Goal: Information Seeking & Learning: Check status

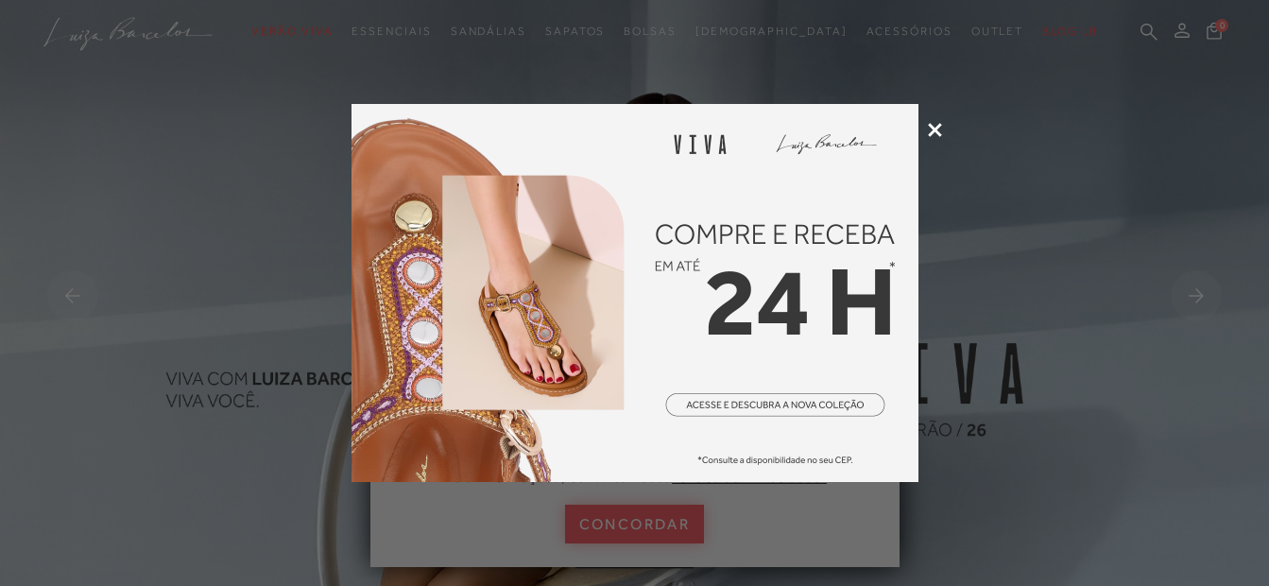
click at [783, 414] on img at bounding box center [635, 293] width 567 height 378
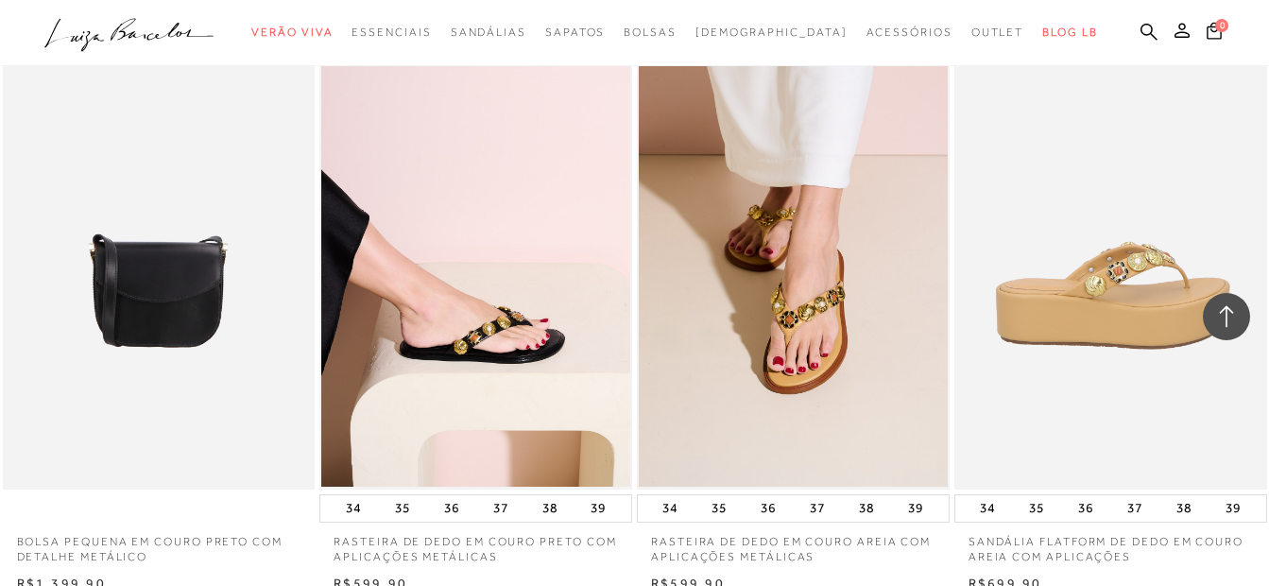
scroll to position [3024, 0]
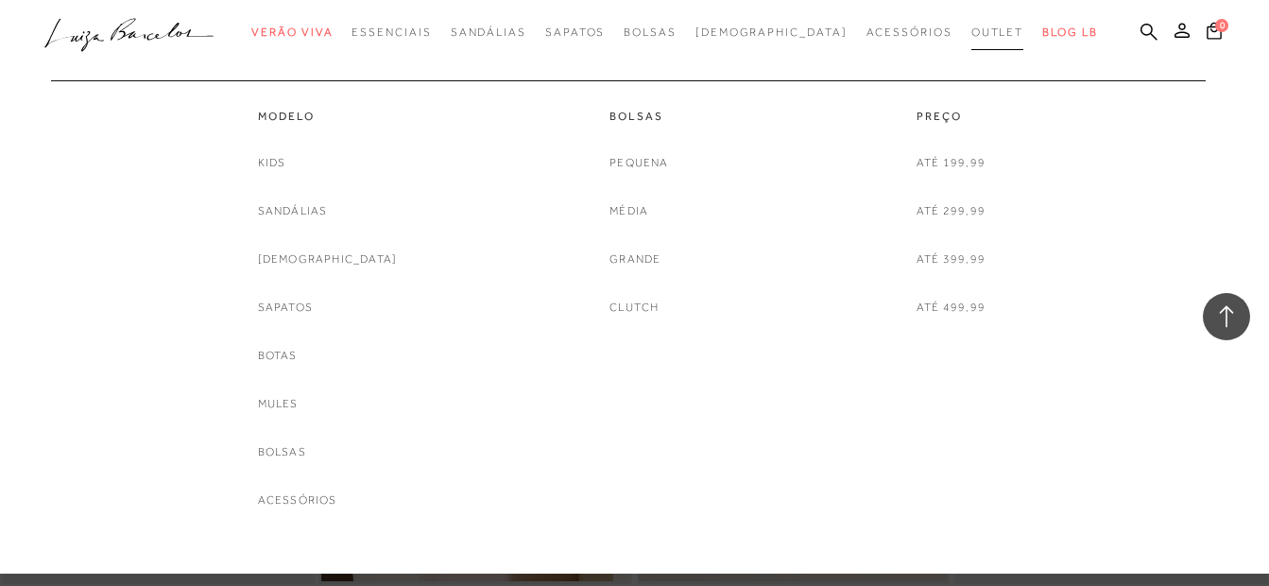
click at [971, 22] on link "Outlet" at bounding box center [997, 32] width 53 height 35
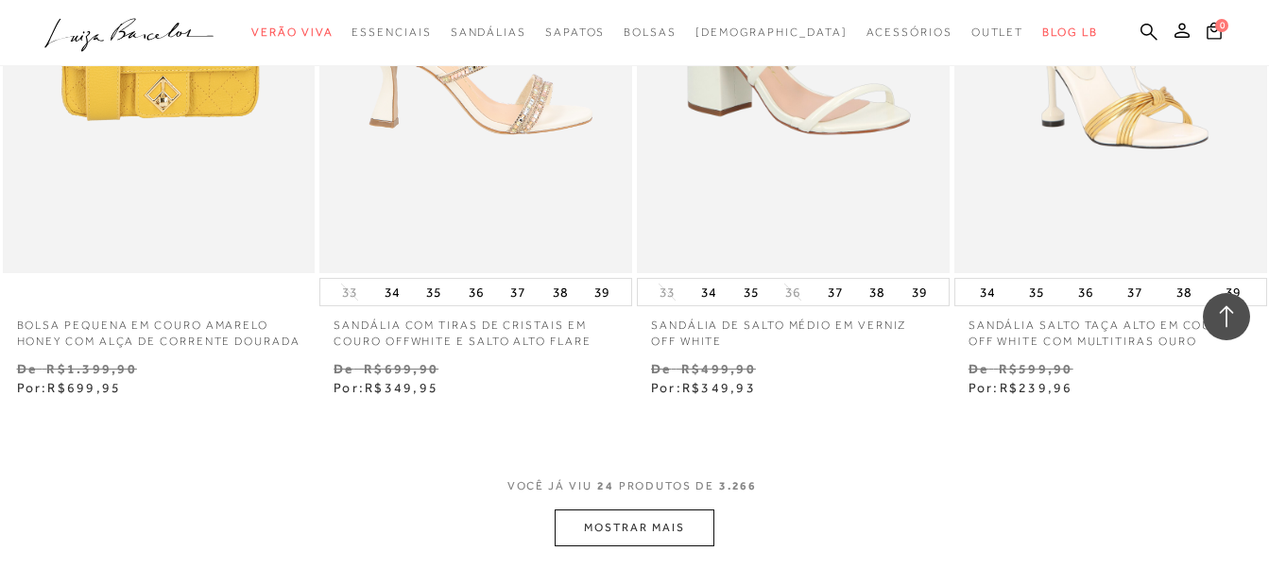
scroll to position [3591, 0]
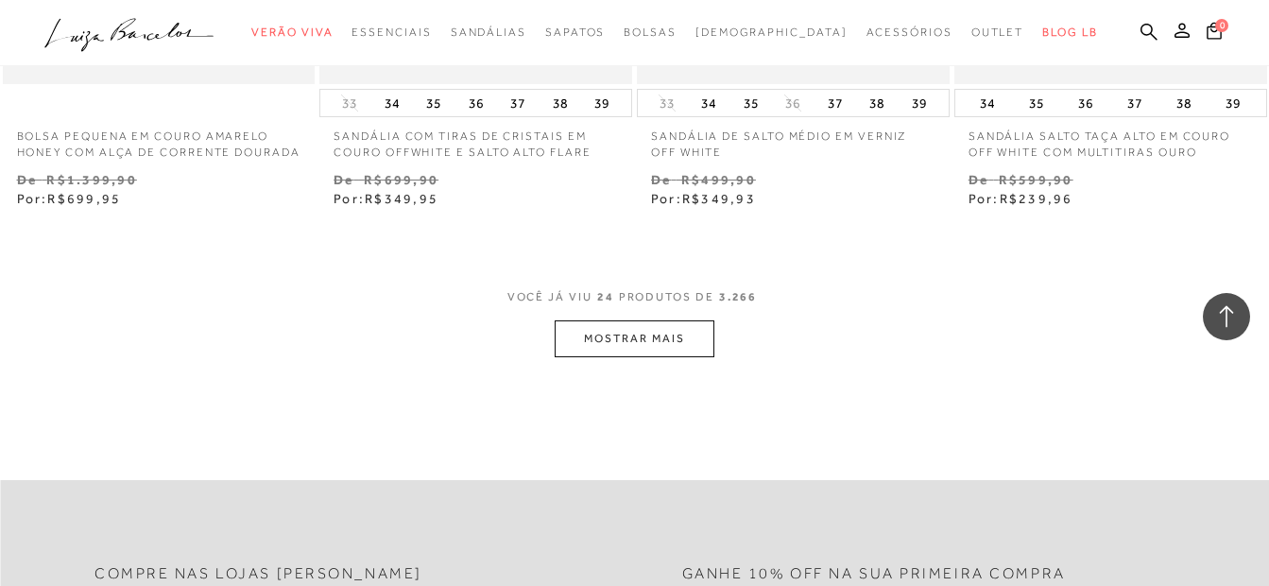
click at [628, 357] on button "MOSTRAR MAIS" at bounding box center [634, 338] width 159 height 37
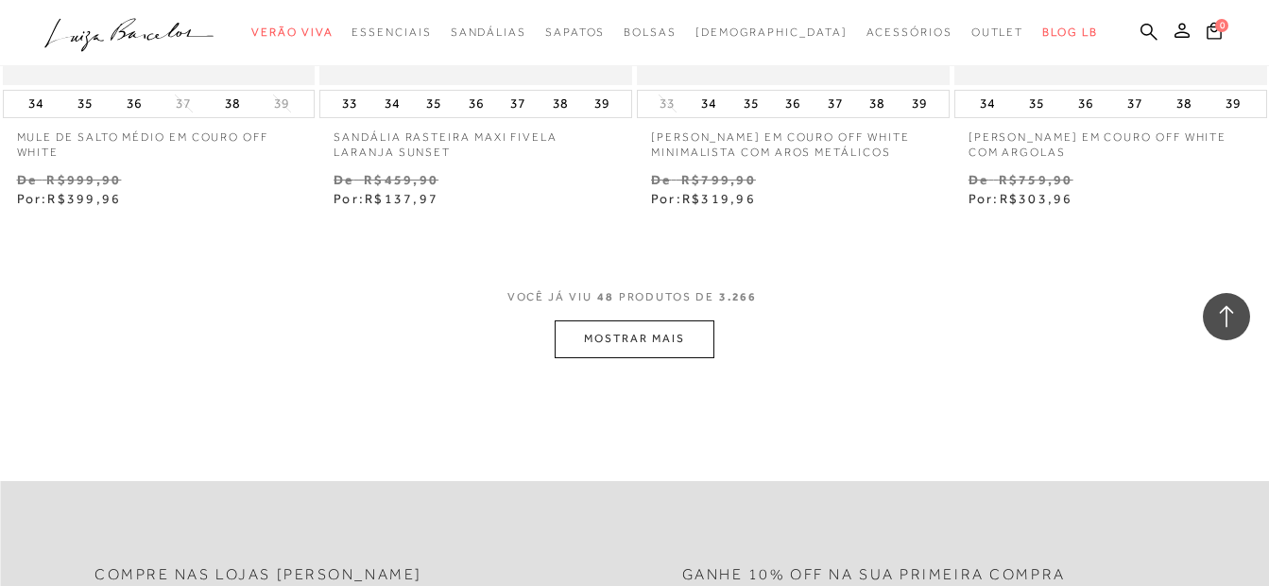
scroll to position [7370, 0]
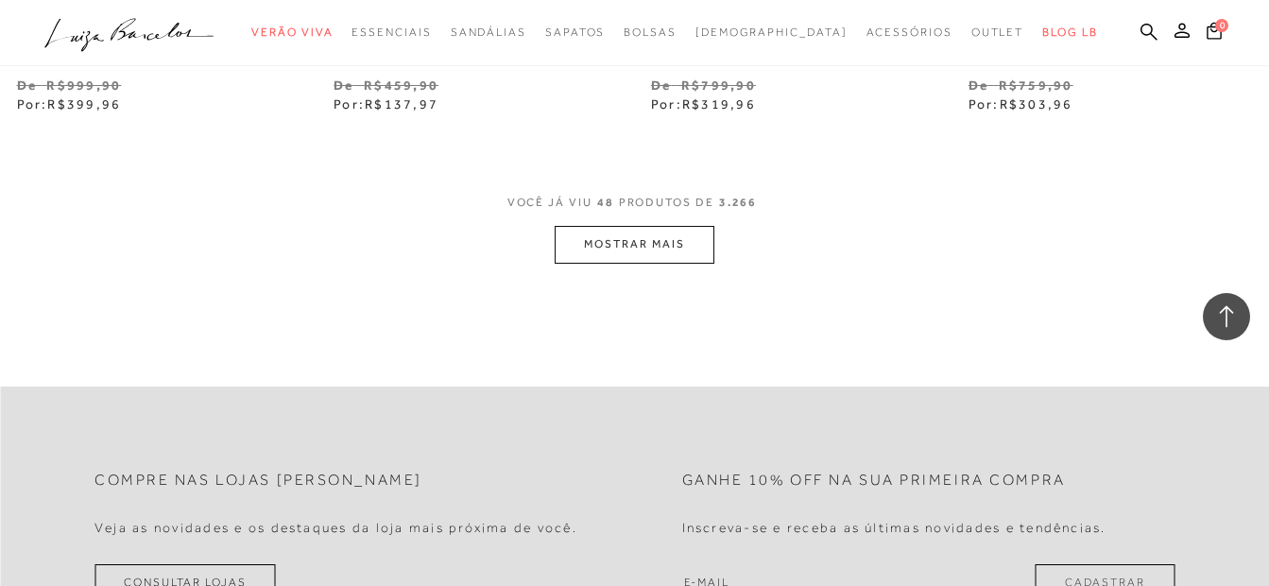
click at [643, 251] on button "MOSTRAR MAIS" at bounding box center [634, 244] width 159 height 37
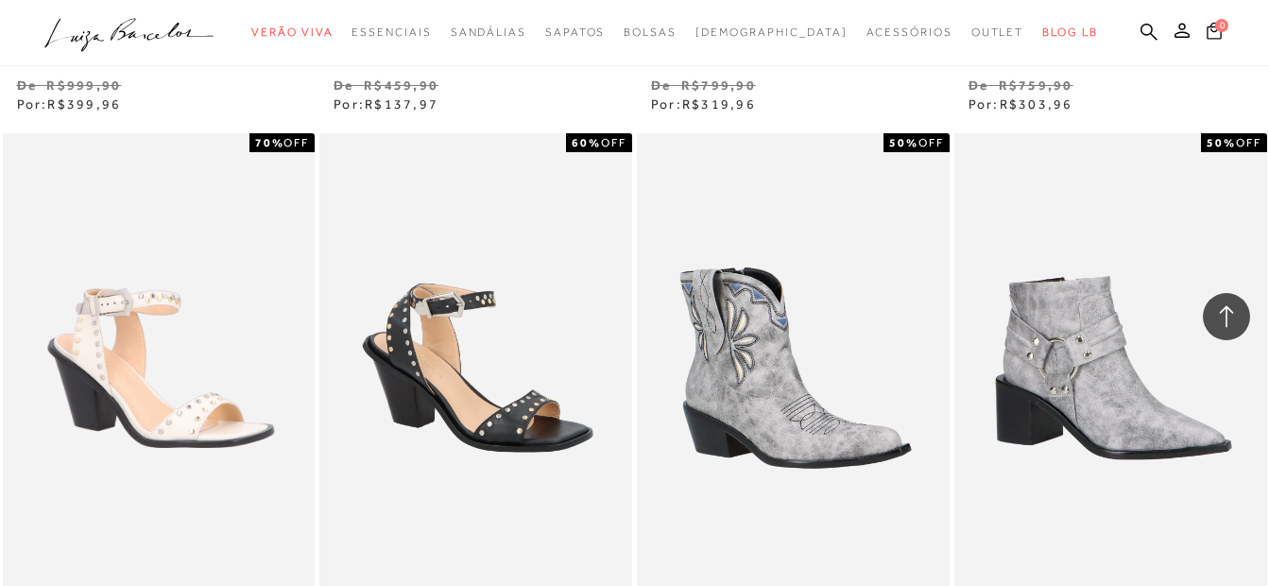
click at [1211, 34] on icon at bounding box center [1214, 31] width 15 height 18
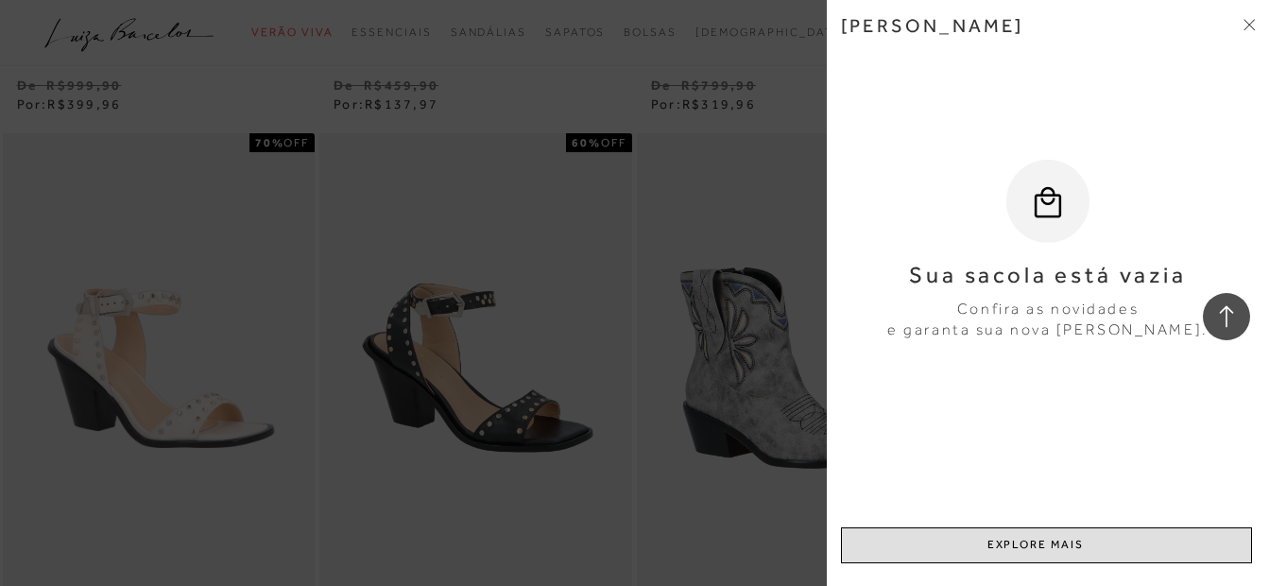
click at [1015, 540] on link "EXPLORE MAIS" at bounding box center [1046, 545] width 411 height 36
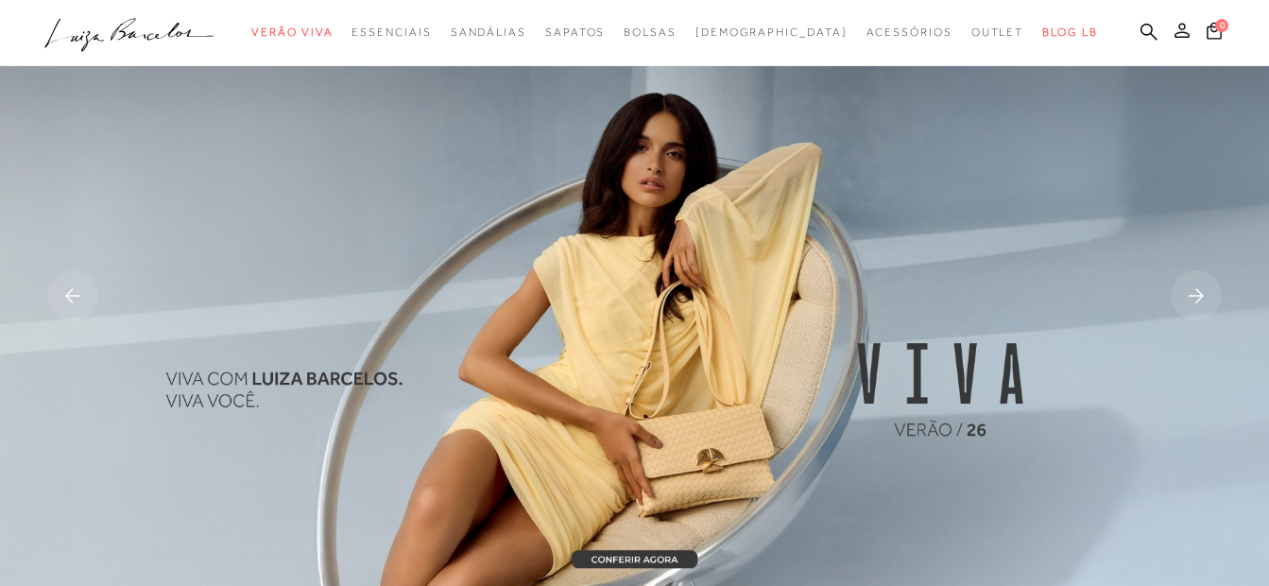
click at [1188, 28] on icon at bounding box center [1182, 30] width 15 height 15
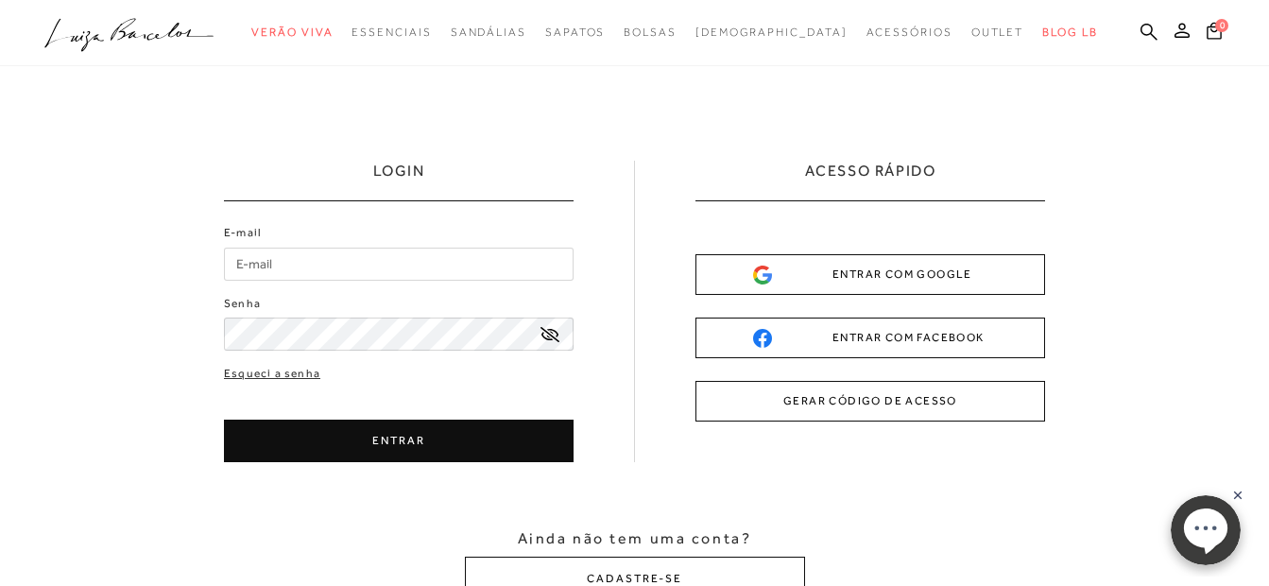
click at [260, 274] on input "E-mail" at bounding box center [399, 264] width 350 height 33
type input "anacarolinaferreiras@yahoo.com.br"
click at [386, 439] on button "ENTRAR" at bounding box center [399, 441] width 350 height 43
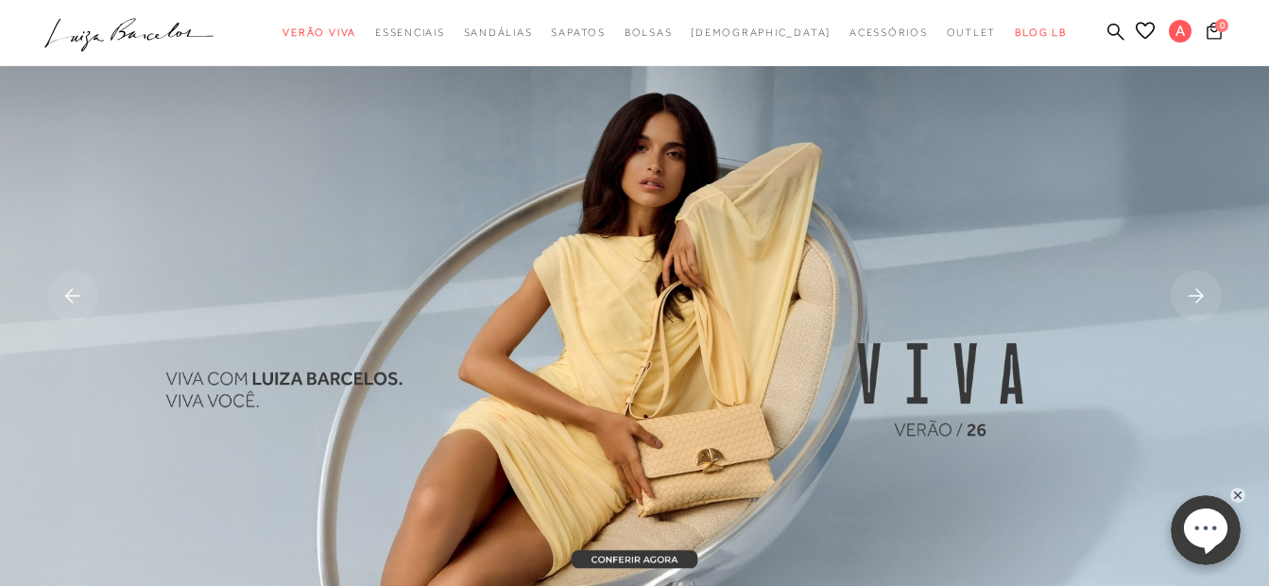
click at [1216, 22] on span "0" at bounding box center [1221, 25] width 13 height 13
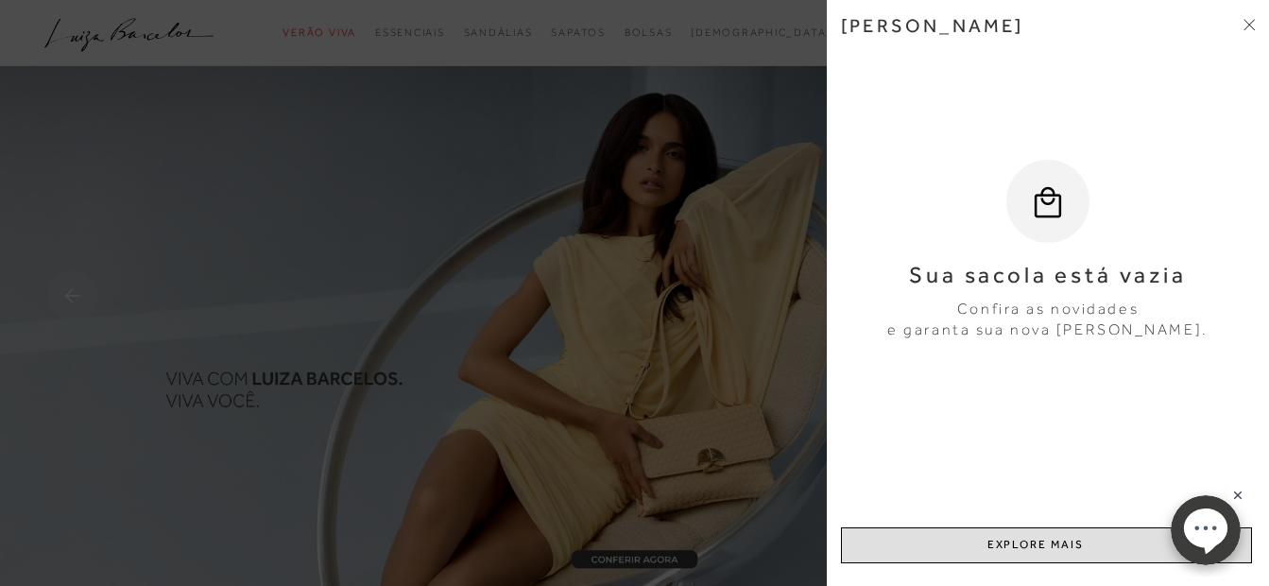
click at [1095, 546] on link "EXPLORE MAIS" at bounding box center [1046, 545] width 411 height 36
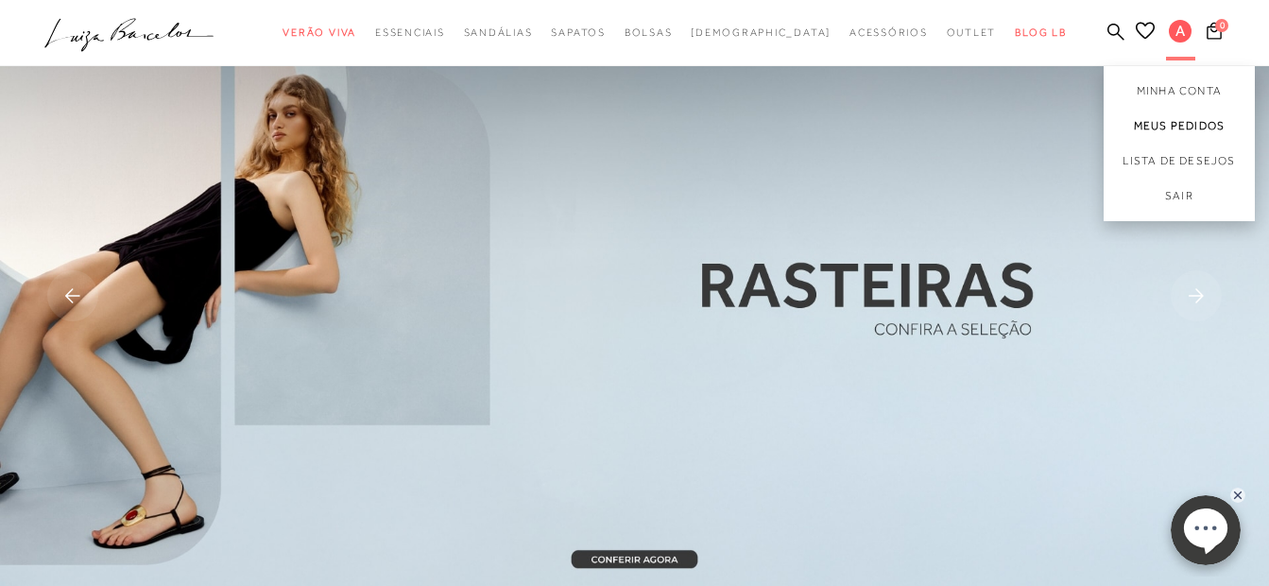
click at [1180, 128] on link "Meus Pedidos" at bounding box center [1179, 126] width 151 height 35
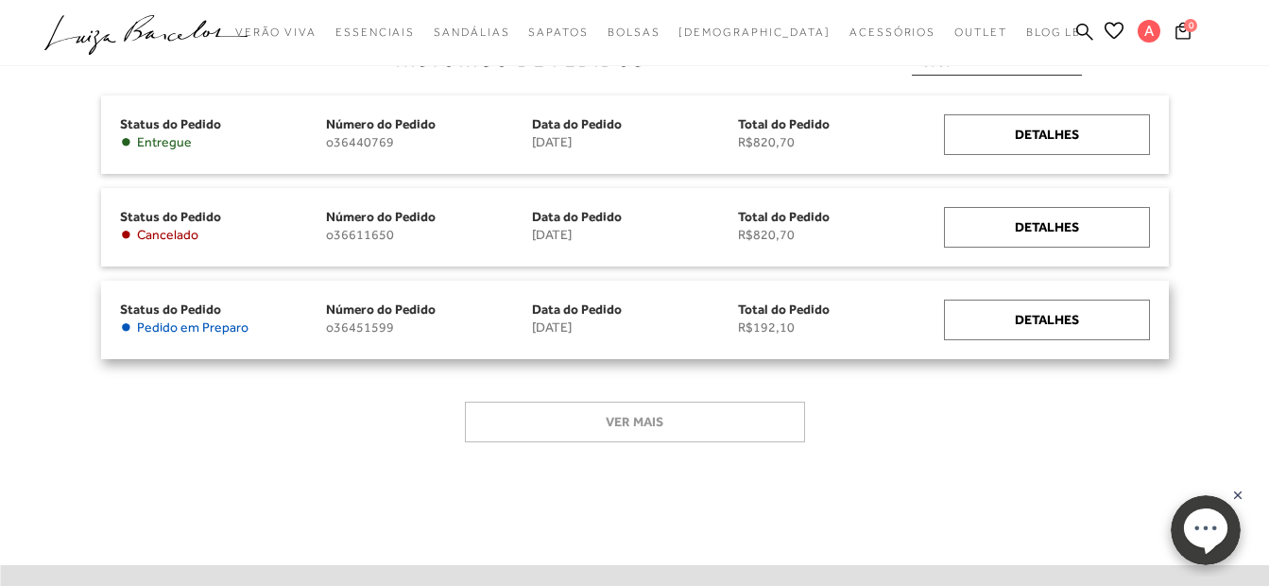
scroll to position [189, 0]
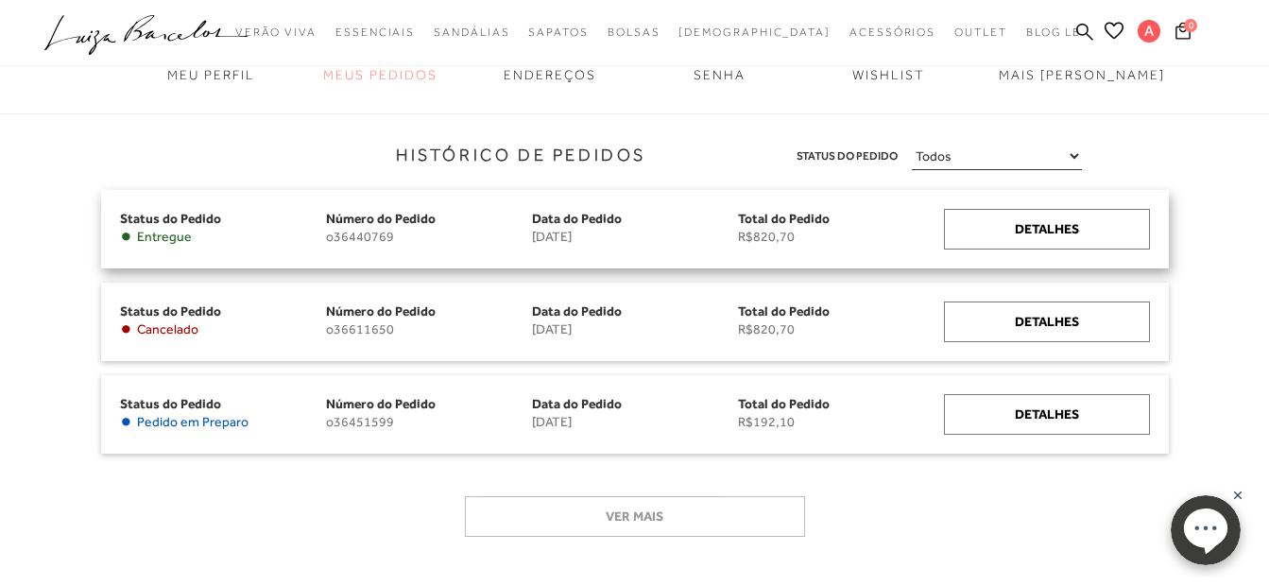
click at [198, 236] on span "• Entregue" at bounding box center [223, 237] width 206 height 16
click at [1087, 240] on div "Detalhes" at bounding box center [1047, 229] width 206 height 41
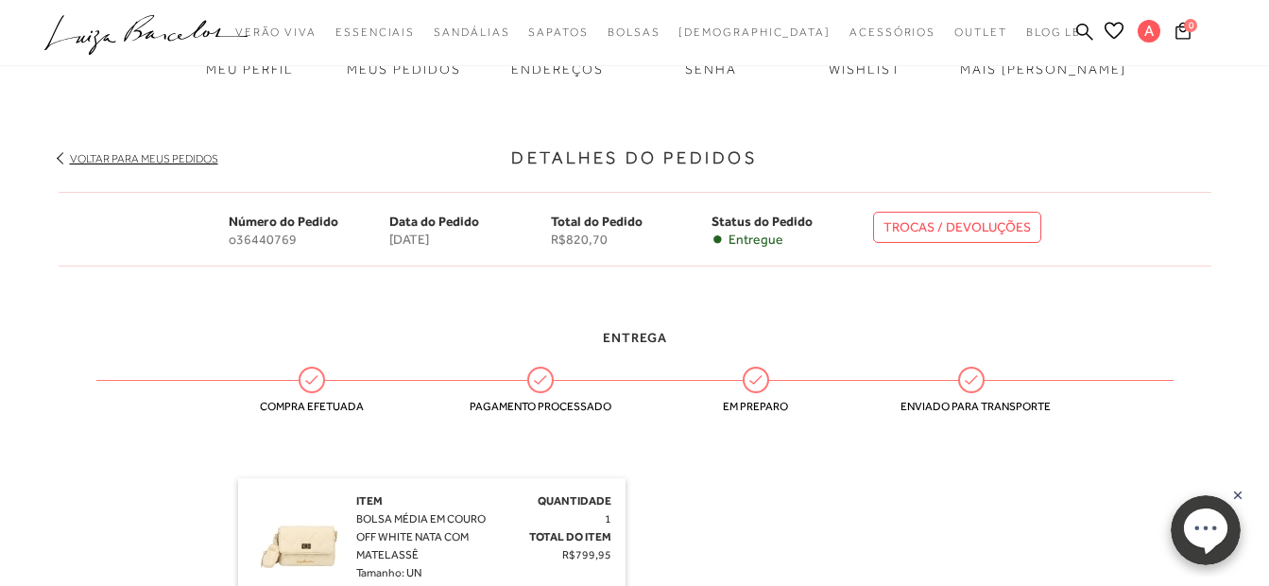
scroll to position [472, 0]
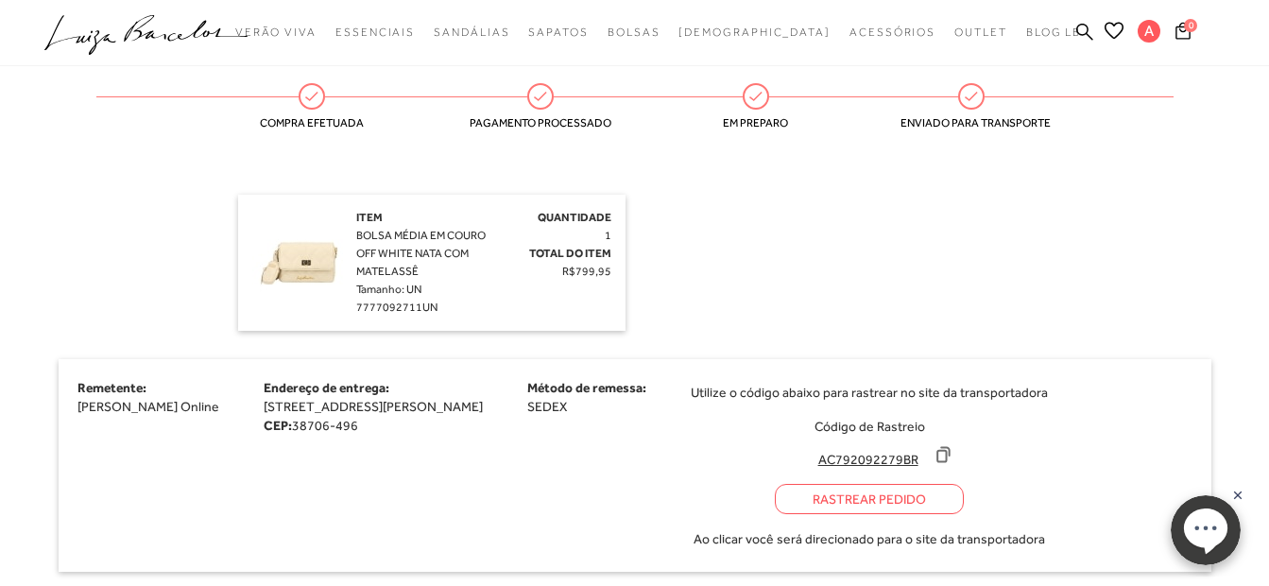
click at [350, 214] on div at bounding box center [304, 256] width 104 height 94
click at [303, 277] on img at bounding box center [299, 256] width 94 height 94
drag, startPoint x: 360, startPoint y: 233, endPoint x: 461, endPoint y: 239, distance: 101.3
click at [461, 239] on span "BOLSA MÉDIA EM COURO OFF WHITE NATA COM MATELASSÊ" at bounding box center [420, 253] width 129 height 49
drag, startPoint x: 461, startPoint y: 239, endPoint x: 380, endPoint y: 234, distance: 81.4
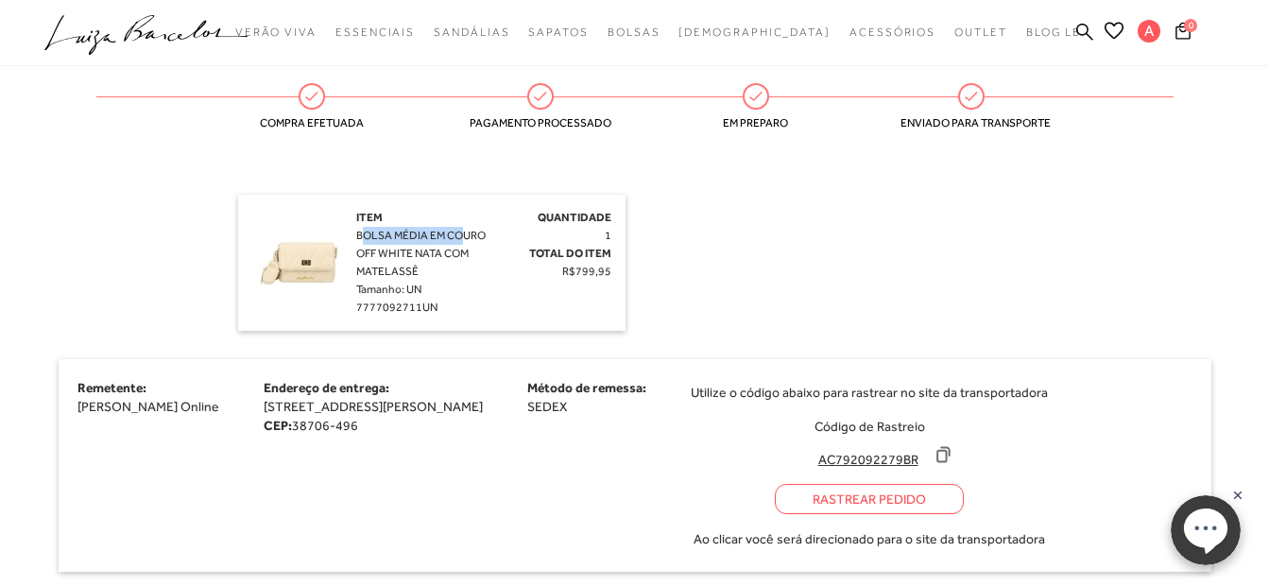
click at [380, 234] on span "BOLSA MÉDIA EM COURO OFF WHITE NATA COM MATELASSÊ" at bounding box center [420, 253] width 129 height 49
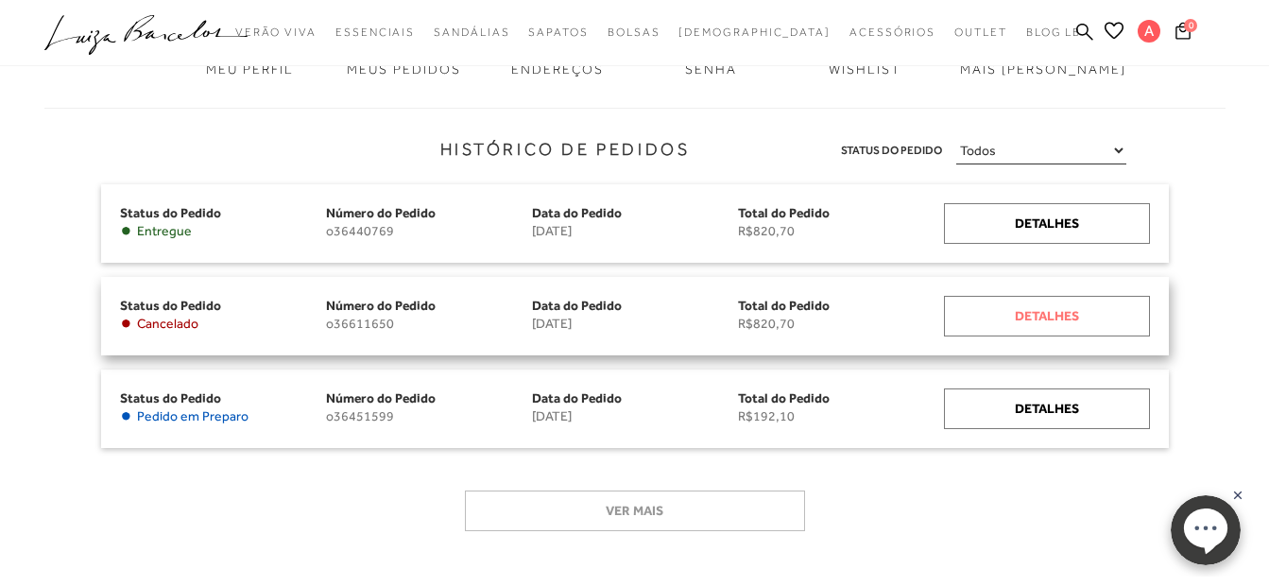
click at [1091, 306] on div "Detalhes" at bounding box center [1047, 316] width 206 height 41
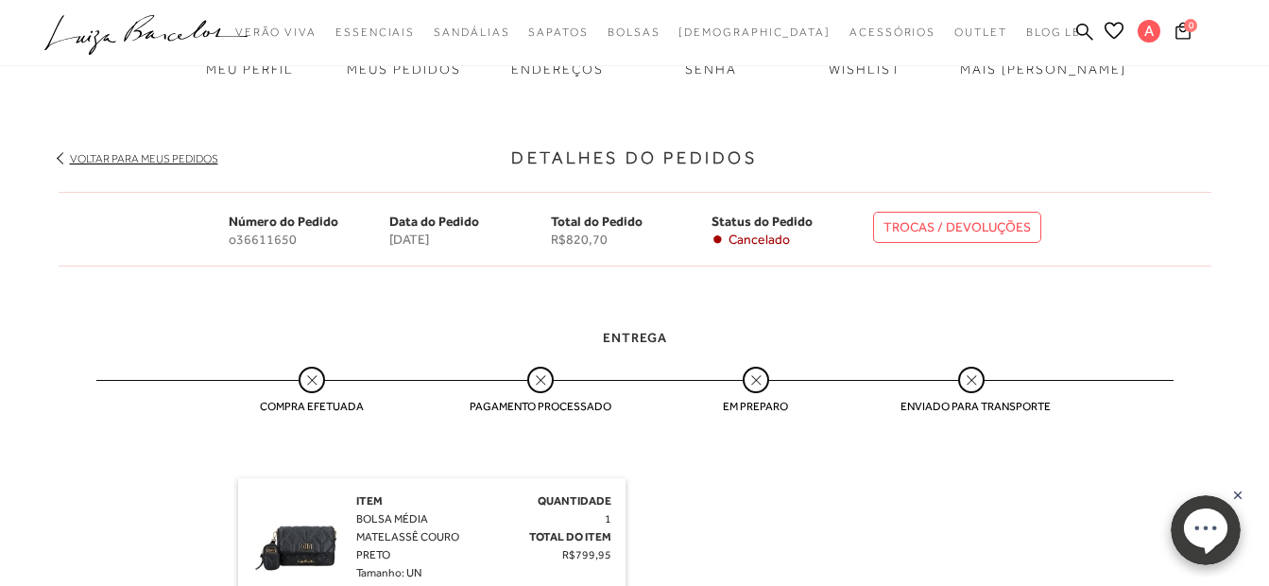
scroll to position [378, 0]
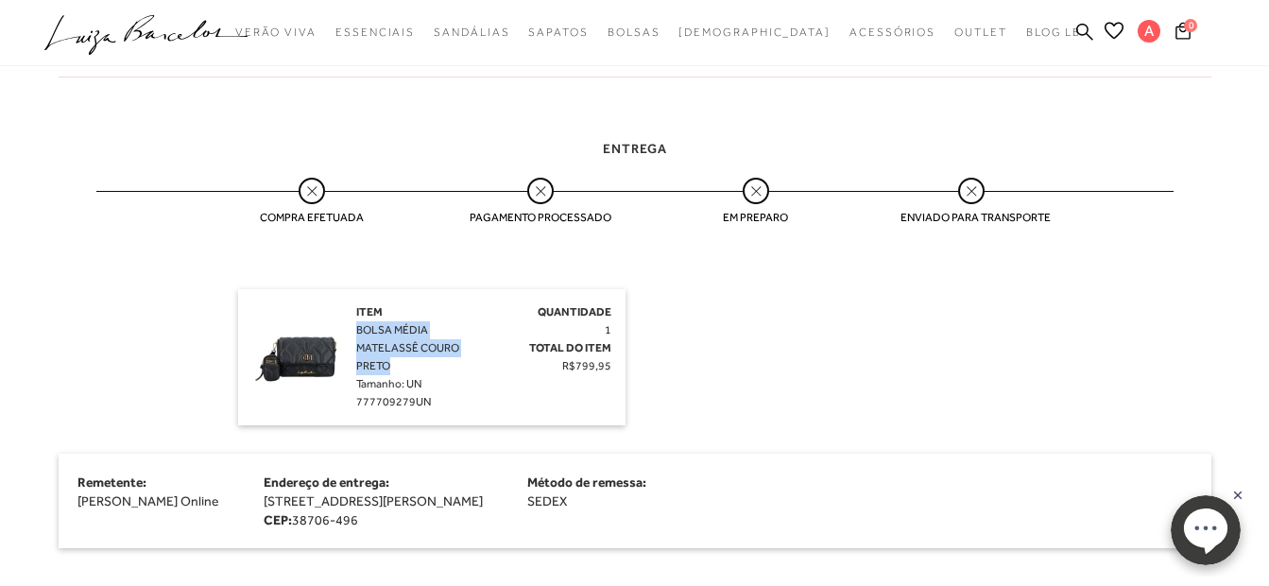
drag, startPoint x: 359, startPoint y: 328, endPoint x: 406, endPoint y: 358, distance: 56.1
click at [406, 358] on div "Item BOLSA MÉDIA MATELASSÊ COURO PRETO Tamanho: UN 777709279UN" at bounding box center [423, 357] width 134 height 108
drag, startPoint x: 406, startPoint y: 358, endPoint x: 369, endPoint y: 341, distance: 41.4
copy span "BOLSA MÉDIA MATELASSÊ COURO PRETO"
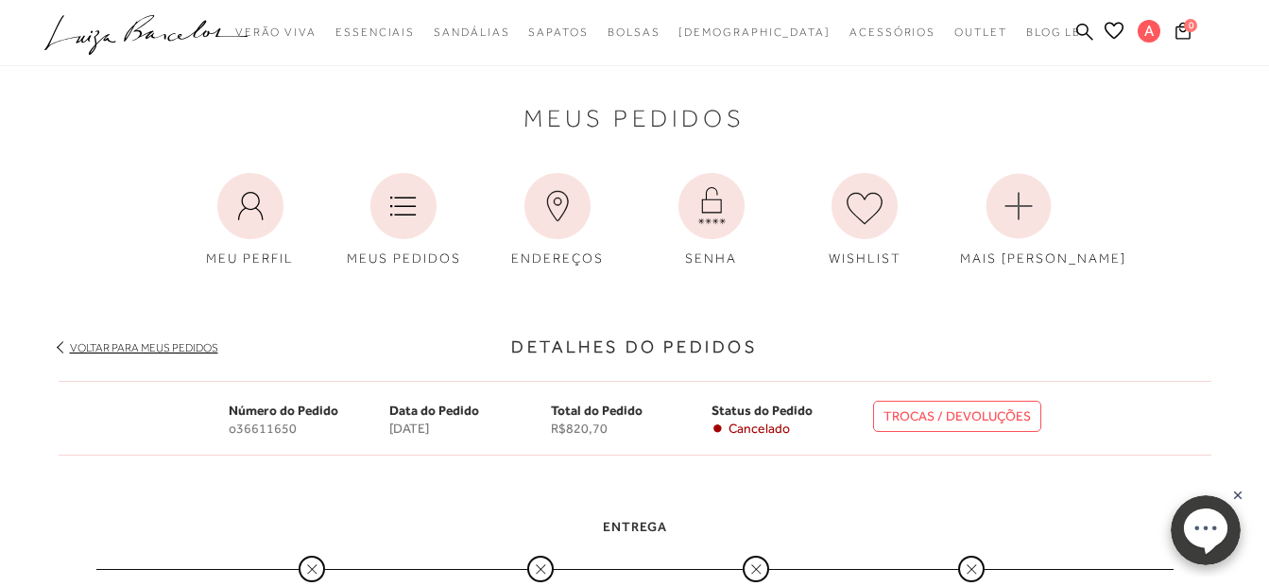
click at [89, 25] on icon ".a{fill-rule:evenodd;}" at bounding box center [146, 35] width 204 height 40
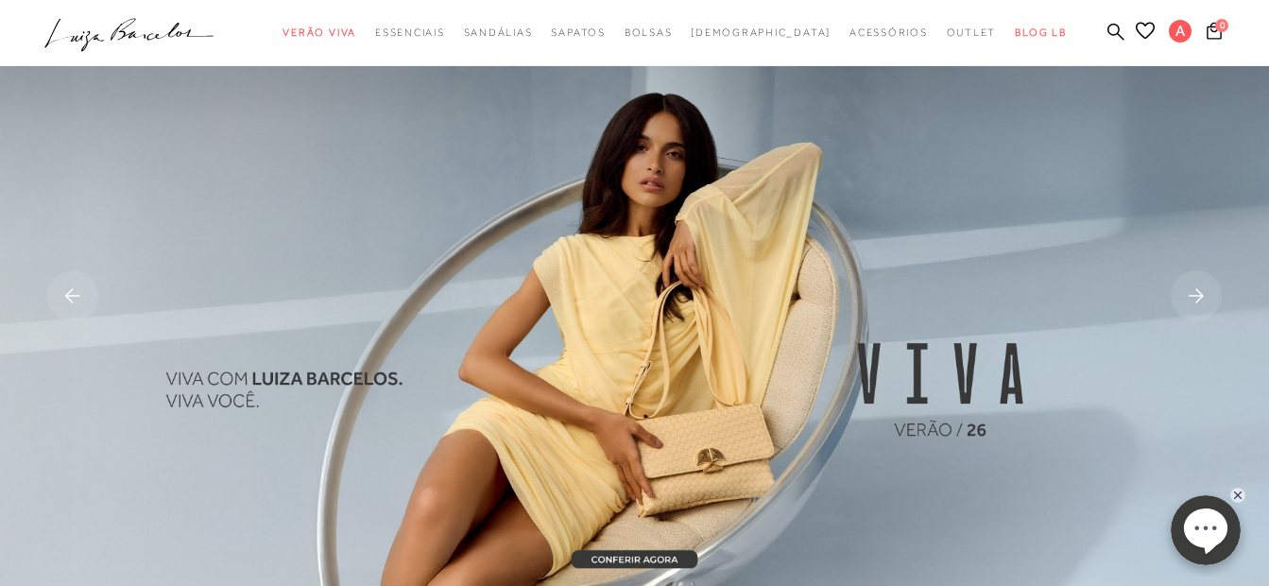
click at [193, 4] on div at bounding box center [634, 33] width 1269 height 66
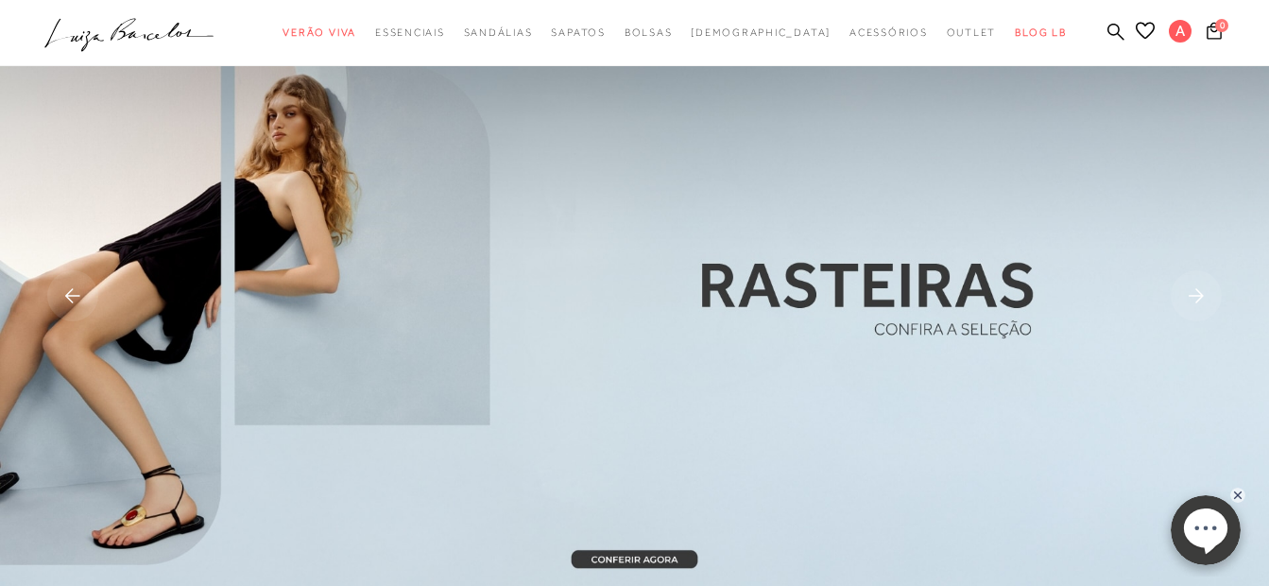
click at [1107, 26] on ul ".a{fill-rule:evenodd;} Verão Viva Em alta Favoritos das Influenciadoras Apostas…" at bounding box center [620, 32] width 1152 height 35
click at [1119, 36] on icon at bounding box center [1115, 31] width 17 height 17
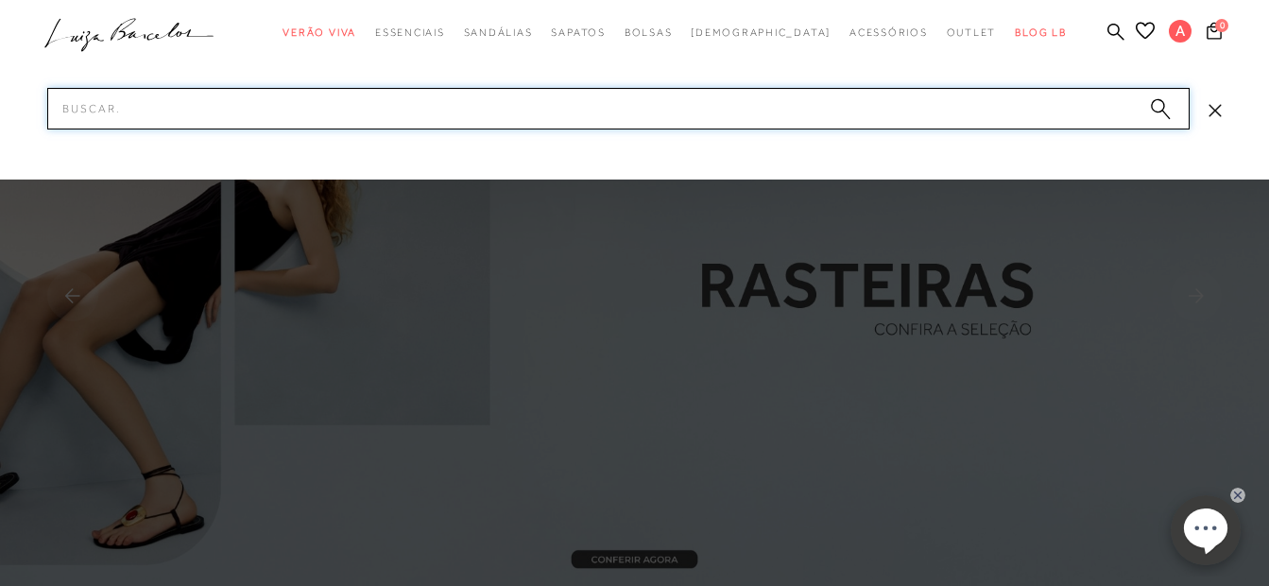
paste input "BOLSA MÉDIA MATELASSÊ COURO PRETO"
type input "BOLSA MÉDIA MATELASSÊ COURO PRETO"
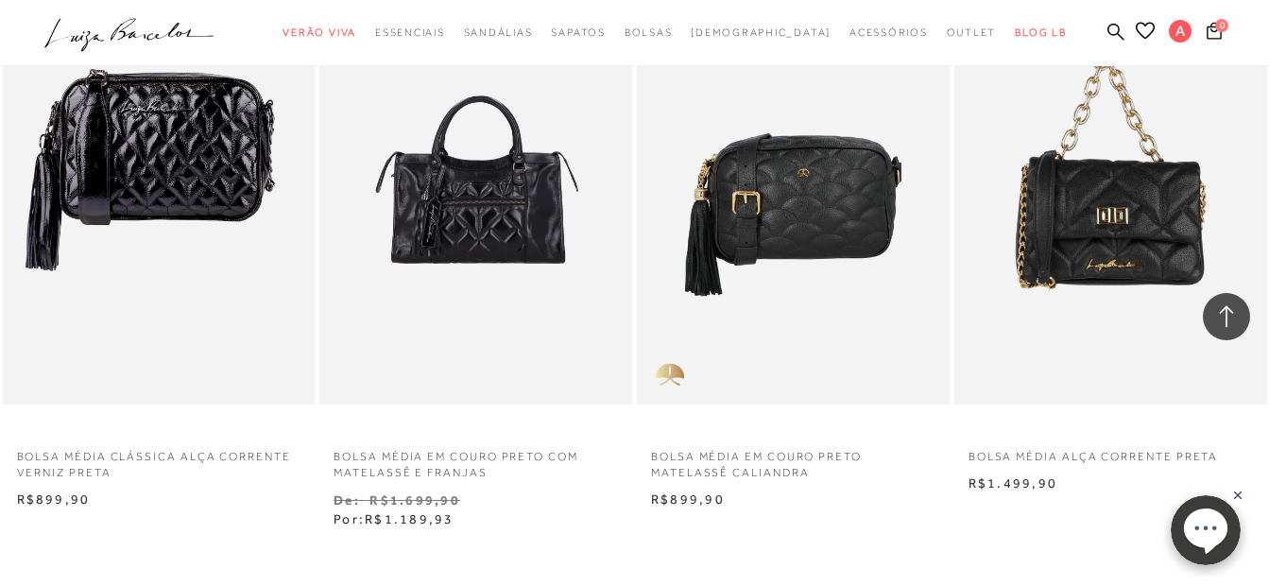
scroll to position [1701, 0]
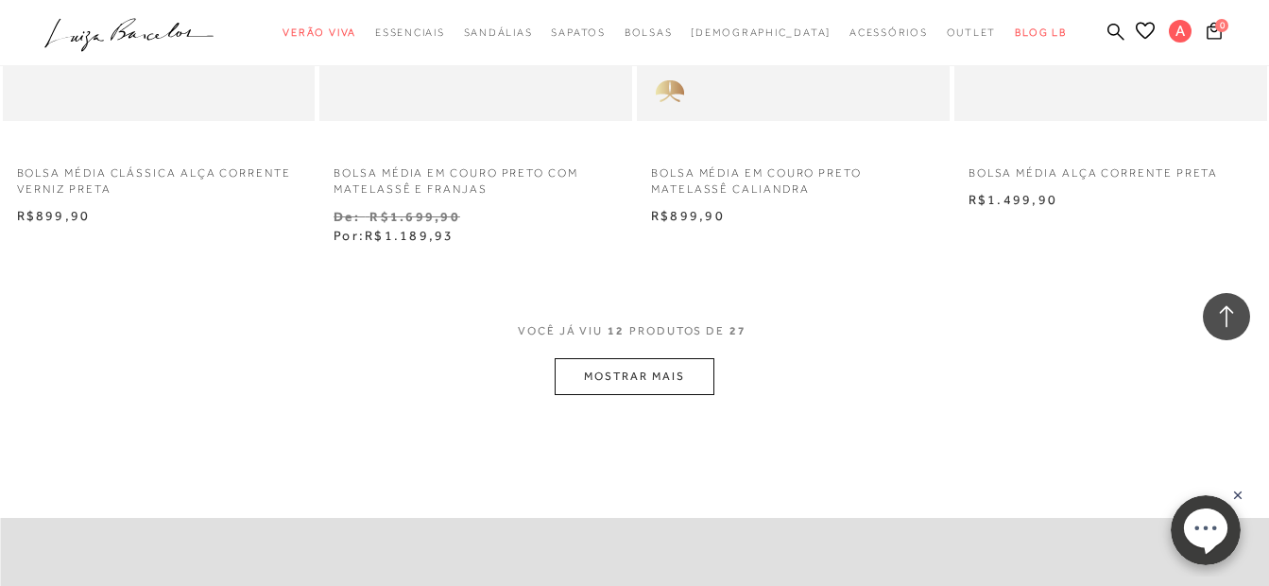
click at [646, 373] on button "MOSTRAR MAIS" at bounding box center [634, 376] width 159 height 37
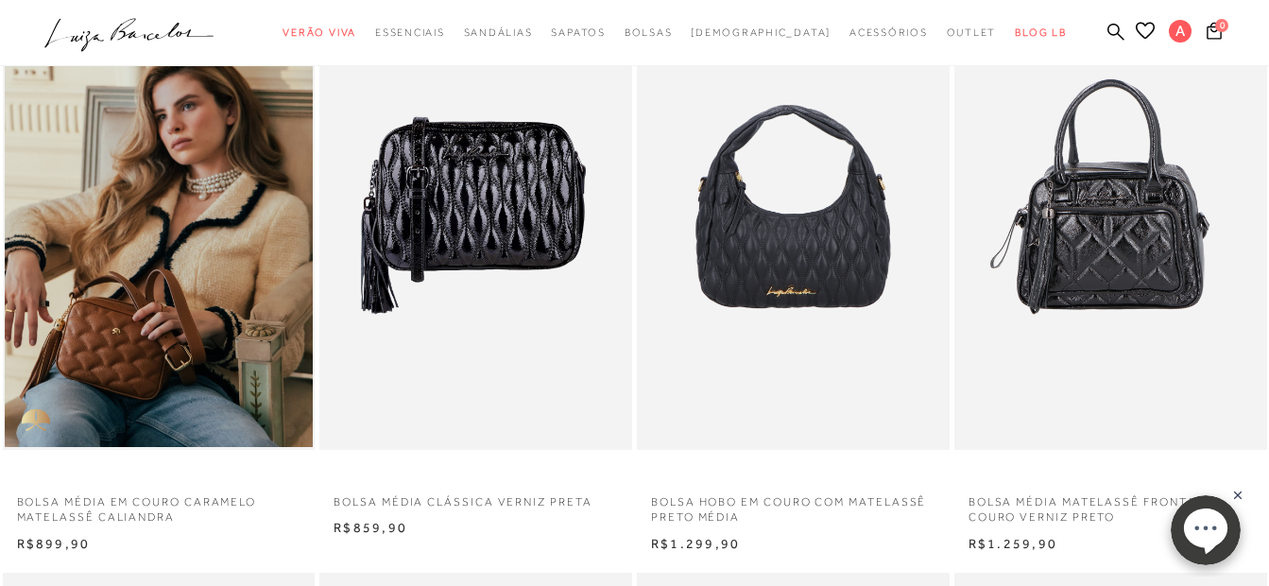
scroll to position [0, 0]
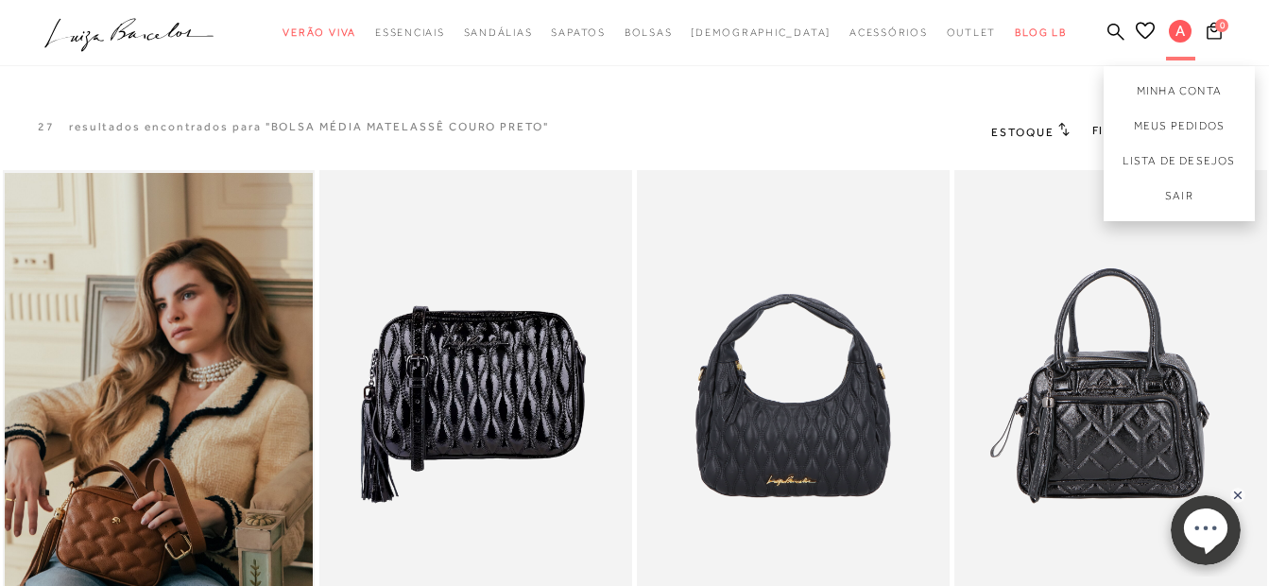
click at [1165, 25] on button "A" at bounding box center [1180, 33] width 41 height 29
click at [1147, 130] on link "Meus Pedidos" at bounding box center [1179, 126] width 151 height 35
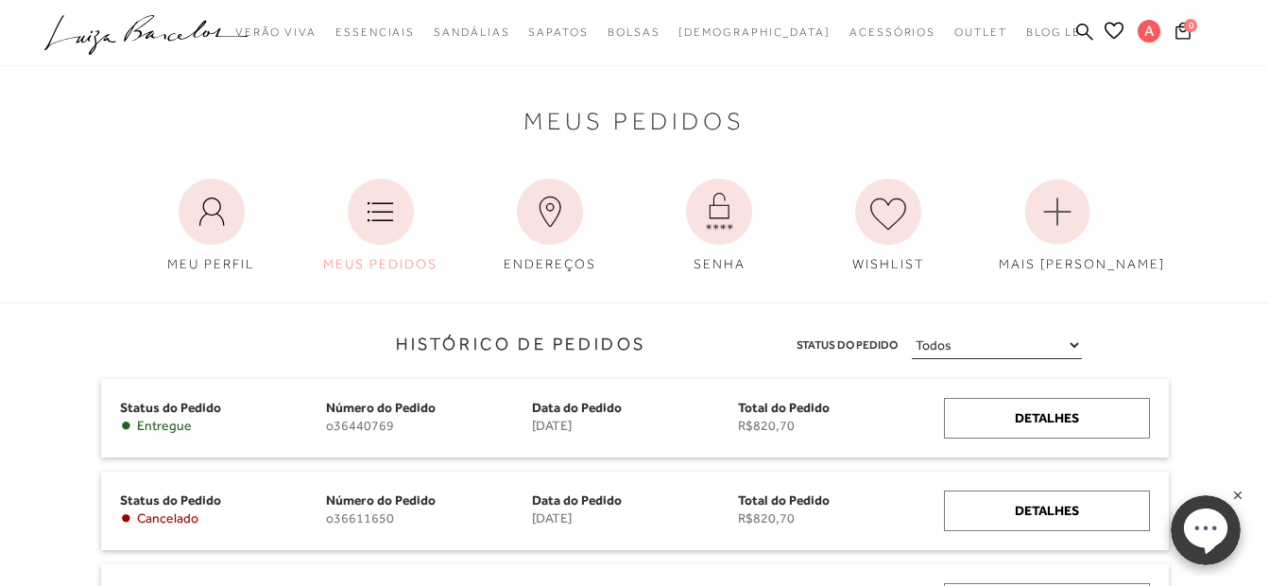
click at [1175, 167] on div "Meus Pedidos MEU PERFIL MEUS PEDIDOS ENDEREÇOS" at bounding box center [634, 179] width 1269 height 211
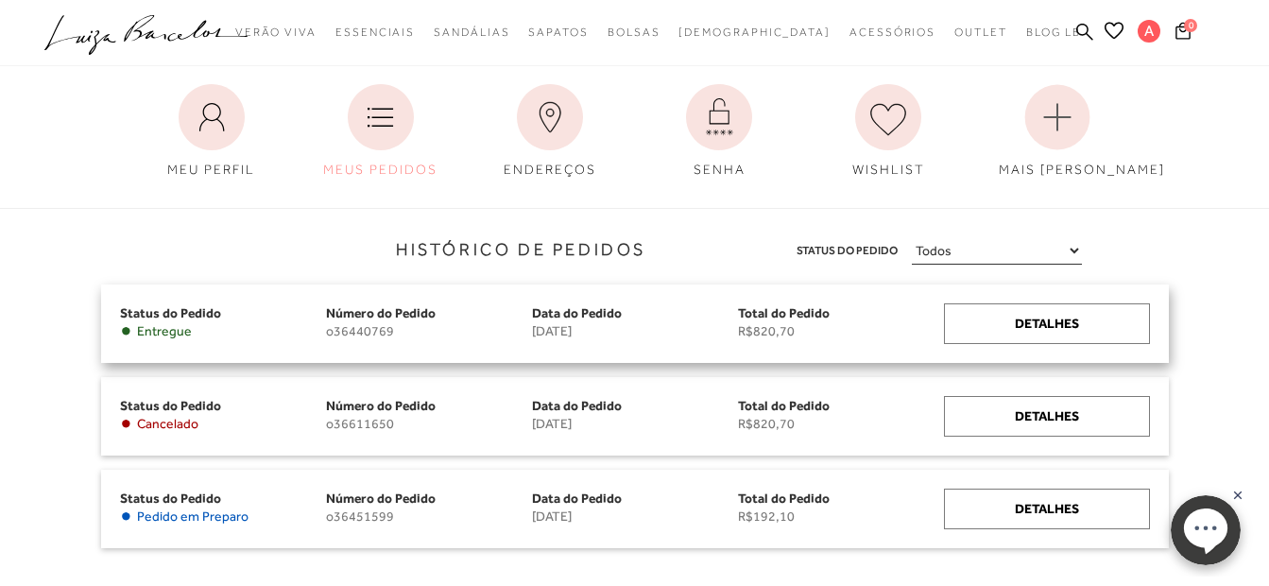
drag, startPoint x: 135, startPoint y: 312, endPoint x: 171, endPoint y: 302, distance: 37.1
click at [135, 311] on span "Status do Pedido" at bounding box center [170, 312] width 101 height 15
click at [1069, 321] on div "Detalhes" at bounding box center [1047, 323] width 206 height 41
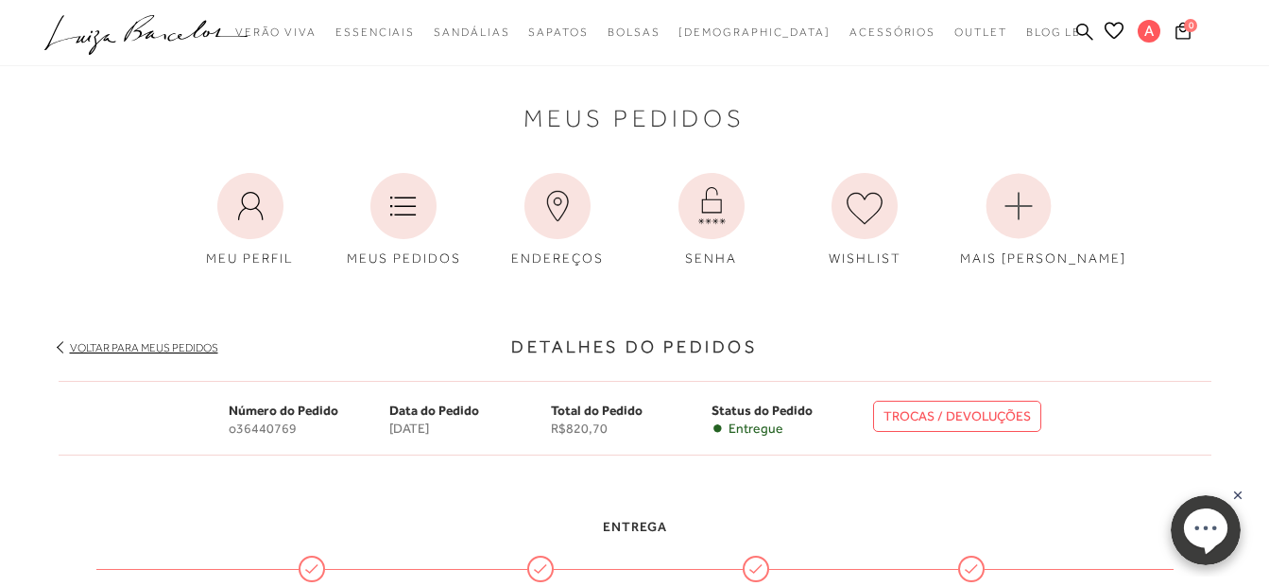
scroll to position [378, 0]
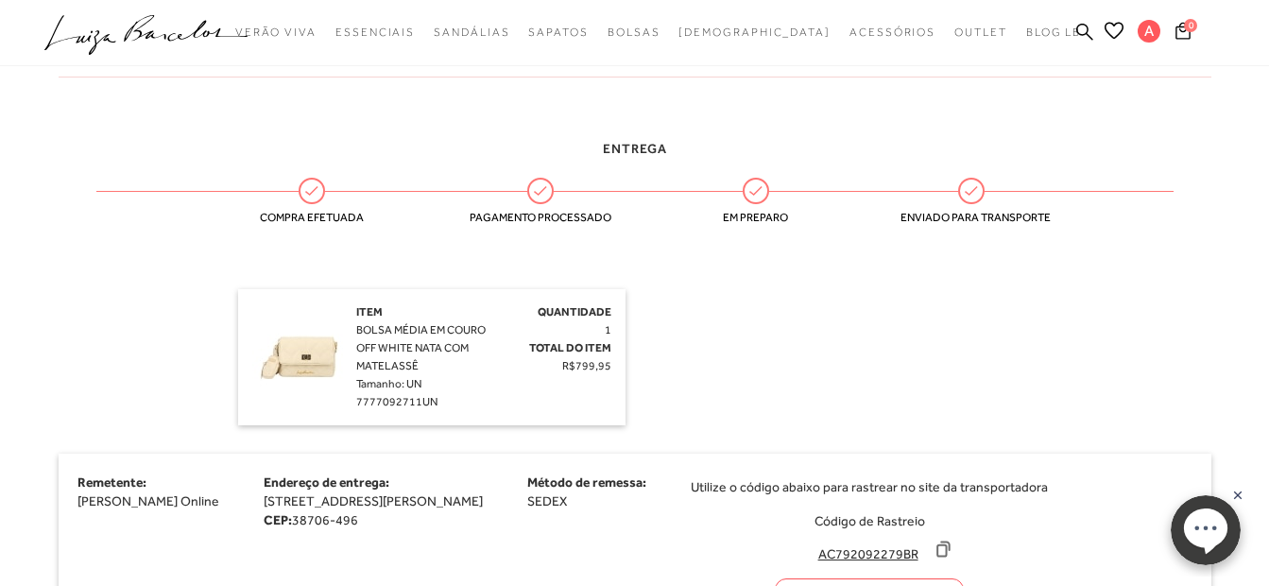
click at [538, 325] on div "Quantidade 1 Total do Item R$799,95" at bounding box center [550, 339] width 121 height 72
click at [582, 303] on div "Quantidade 1 Total do Item R$799,95" at bounding box center [550, 339] width 121 height 72
click at [275, 374] on img at bounding box center [299, 350] width 94 height 94
click at [287, 374] on img at bounding box center [299, 350] width 94 height 94
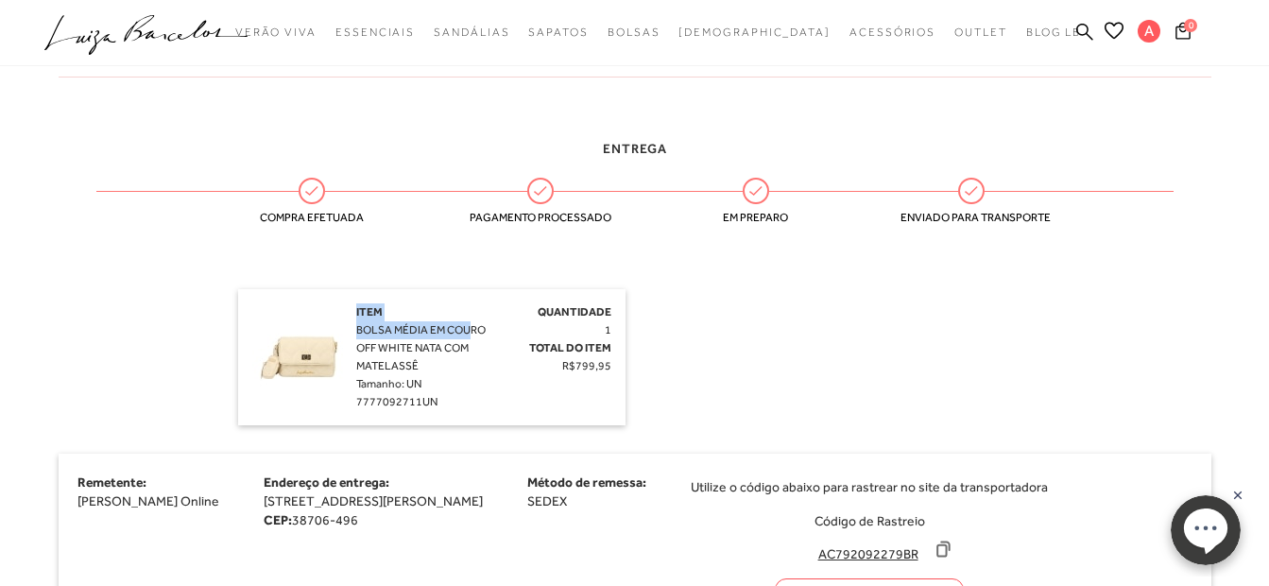
drag, startPoint x: 355, startPoint y: 319, endPoint x: 463, endPoint y: 324, distance: 107.8
click at [467, 324] on div "Item BOLSA MÉDIA EM COURO OFF WHITE NATA COM MATELASSÊ Tamanho: UN 7777092711UN" at bounding box center [423, 357] width 134 height 108
drag, startPoint x: 463, startPoint y: 324, endPoint x: 406, endPoint y: 353, distance: 63.8
click at [406, 353] on span "BOLSA MÉDIA EM COURO OFF WHITE NATA COM MATELASSÊ" at bounding box center [420, 347] width 129 height 49
drag, startPoint x: 429, startPoint y: 354, endPoint x: 386, endPoint y: 347, distance: 44.1
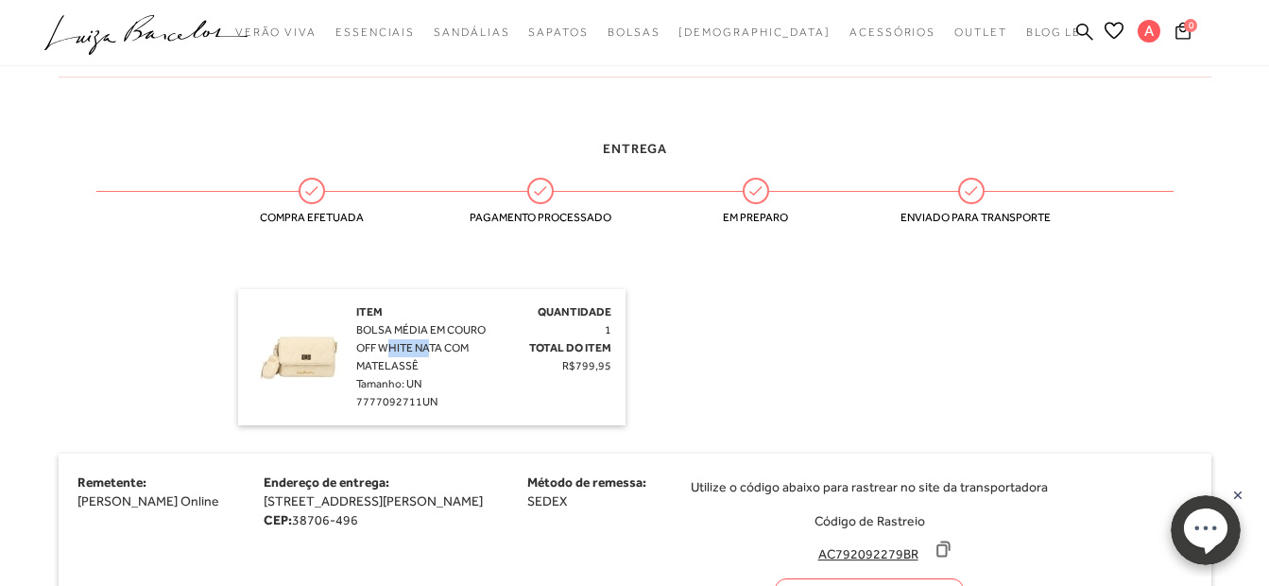
click at [385, 347] on span "BOLSA MÉDIA EM COURO OFF WHITE NATA COM MATELASSÊ" at bounding box center [420, 347] width 129 height 49
drag, startPoint x: 386, startPoint y: 347, endPoint x: 426, endPoint y: 367, distance: 45.2
click at [426, 367] on div "Item BOLSA MÉDIA EM COURO OFF WHITE NATA COM MATELASSÊ Tamanho: UN 7777092711UN" at bounding box center [423, 357] width 134 height 108
drag, startPoint x: 403, startPoint y: 367, endPoint x: 357, endPoint y: 324, distance: 62.2
click at [357, 324] on div "Item BOLSA MÉDIA EM COURO OFF WHITE NATA COM MATELASSÊ Tamanho: UN 7777092711UN" at bounding box center [423, 357] width 134 height 108
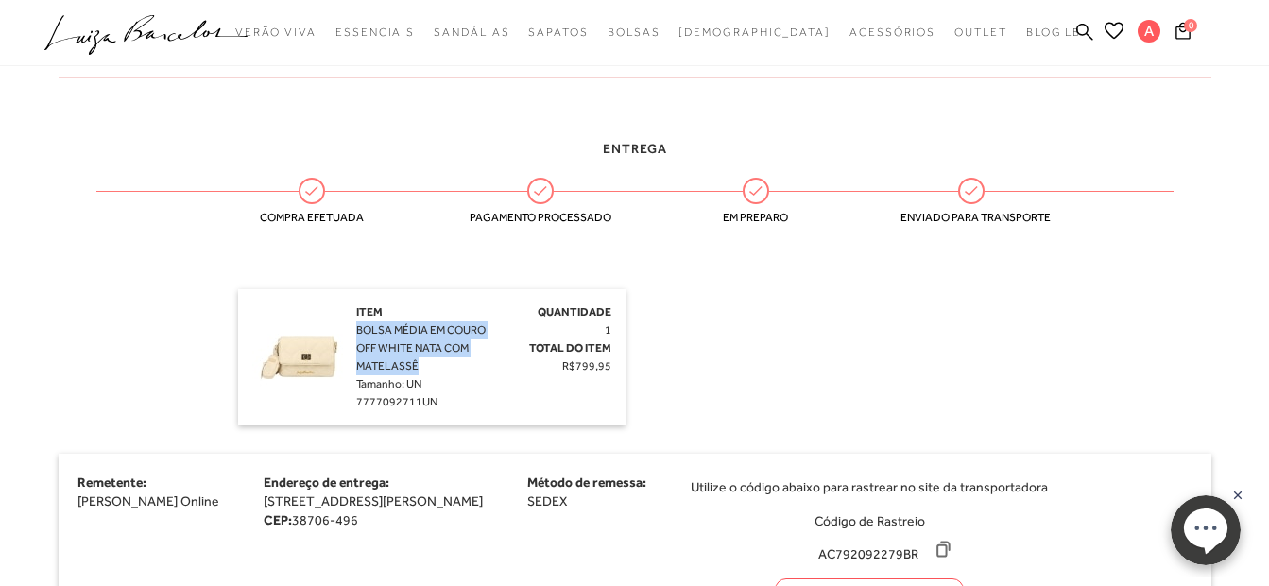
drag, startPoint x: 357, startPoint y: 324, endPoint x: 384, endPoint y: 344, distance: 33.1
copy span "BOLSA MÉDIA EM COURO OFF WHITE NATA COM MATELASSÊ"
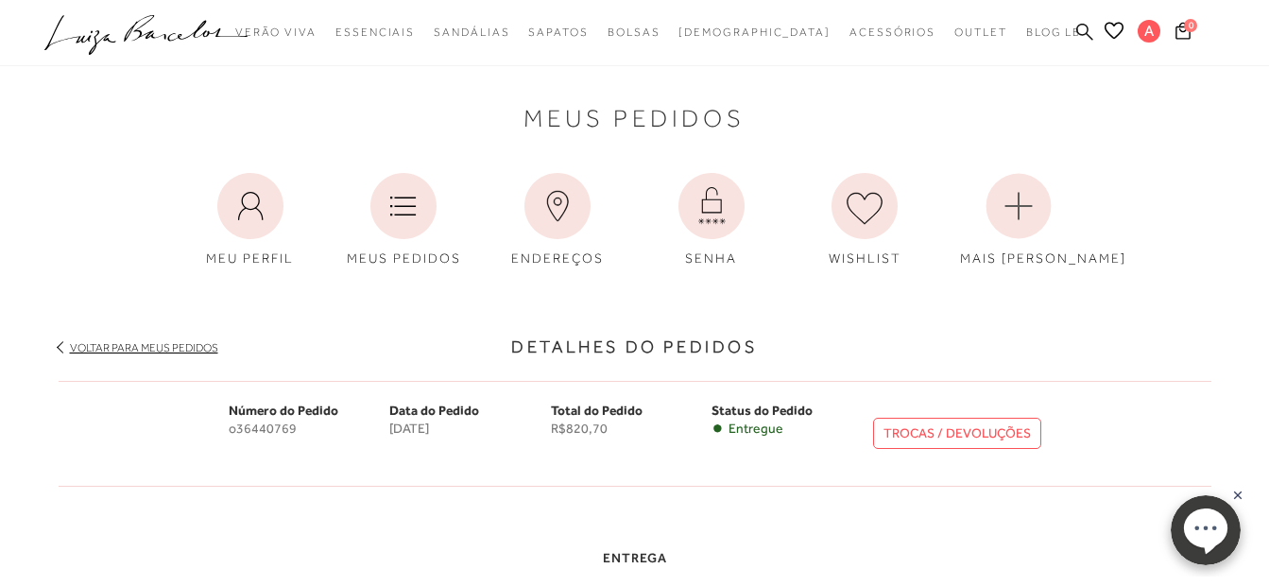
click at [1076, 1] on div "categoryHeader .a{fill-rule:evenodd;} Verão Viva Em alta Modelo Essenciais" at bounding box center [635, 0] width 1210 height 1
click at [1077, 35] on icon at bounding box center [1084, 32] width 17 height 18
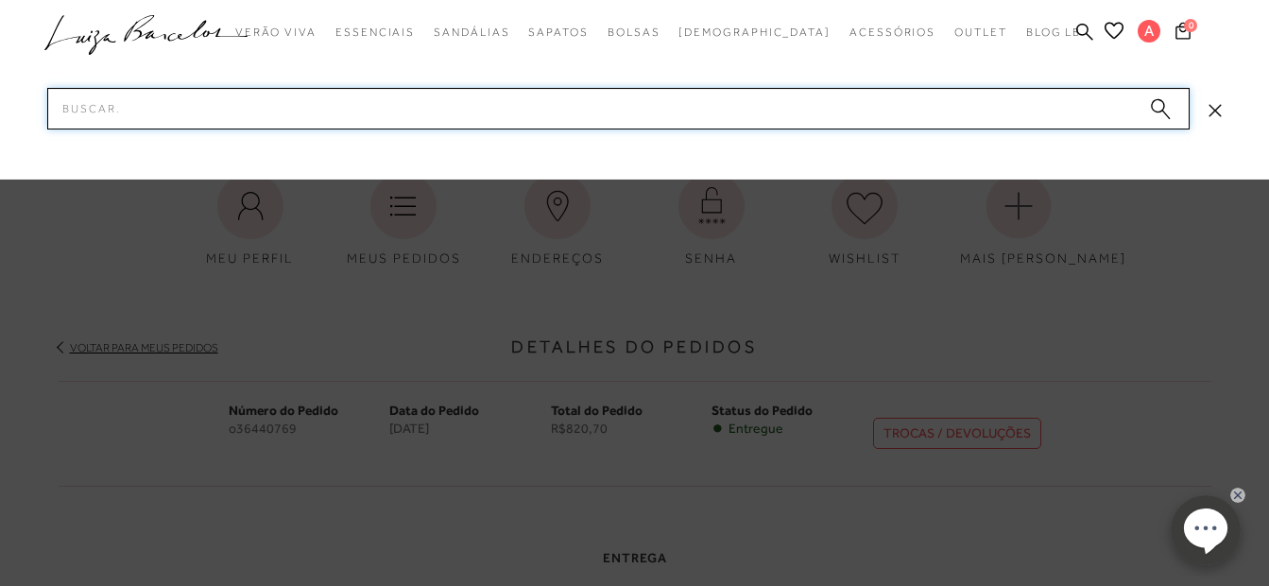
paste input "BOLSA MÉDIA EM COURO OFF WHITE NATA COM MATELASSÊ"
type input "BOLSA MÉDIA EM COURO OFF WHITE NATA COM MATELASSÊ"
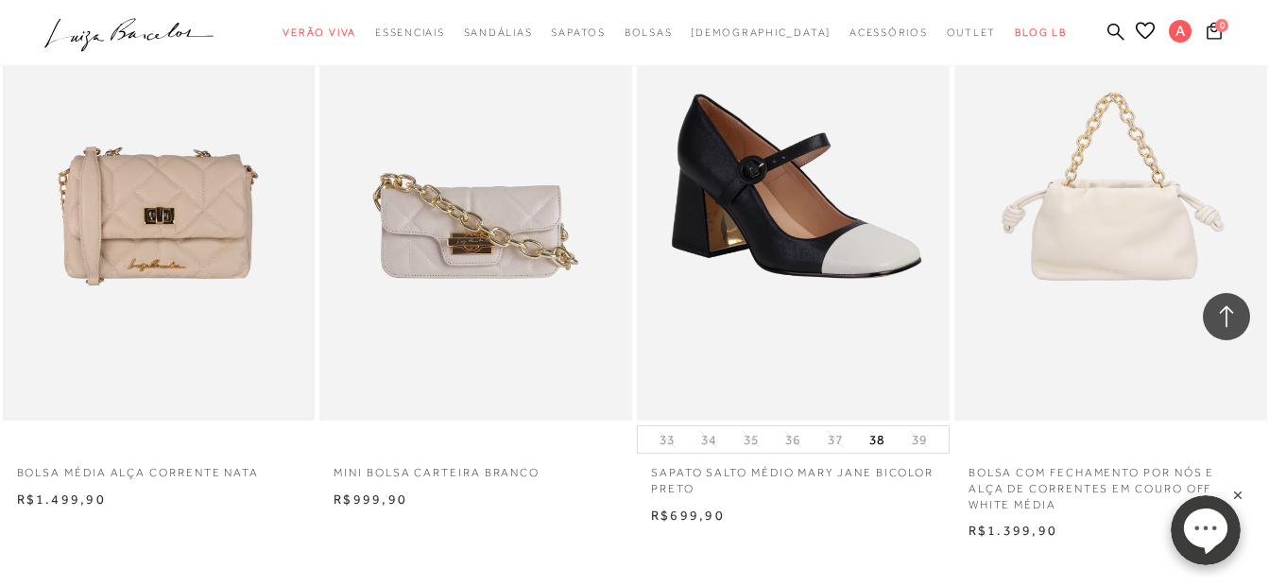
scroll to position [1512, 0]
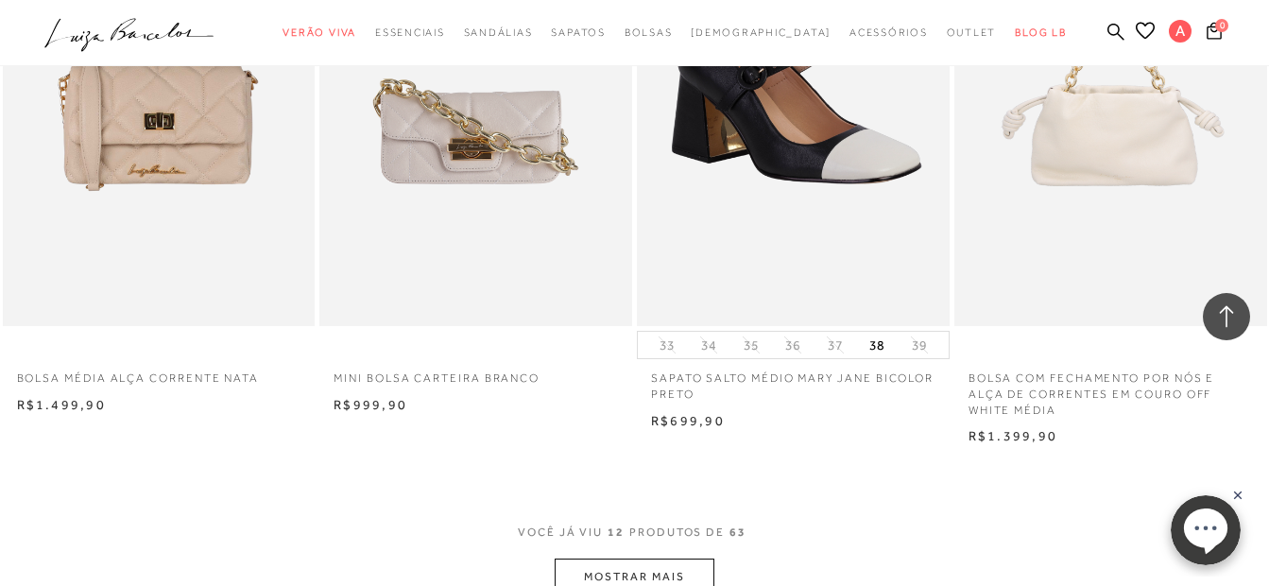
click at [624, 571] on button "MOSTRAR MAIS" at bounding box center [634, 576] width 159 height 37
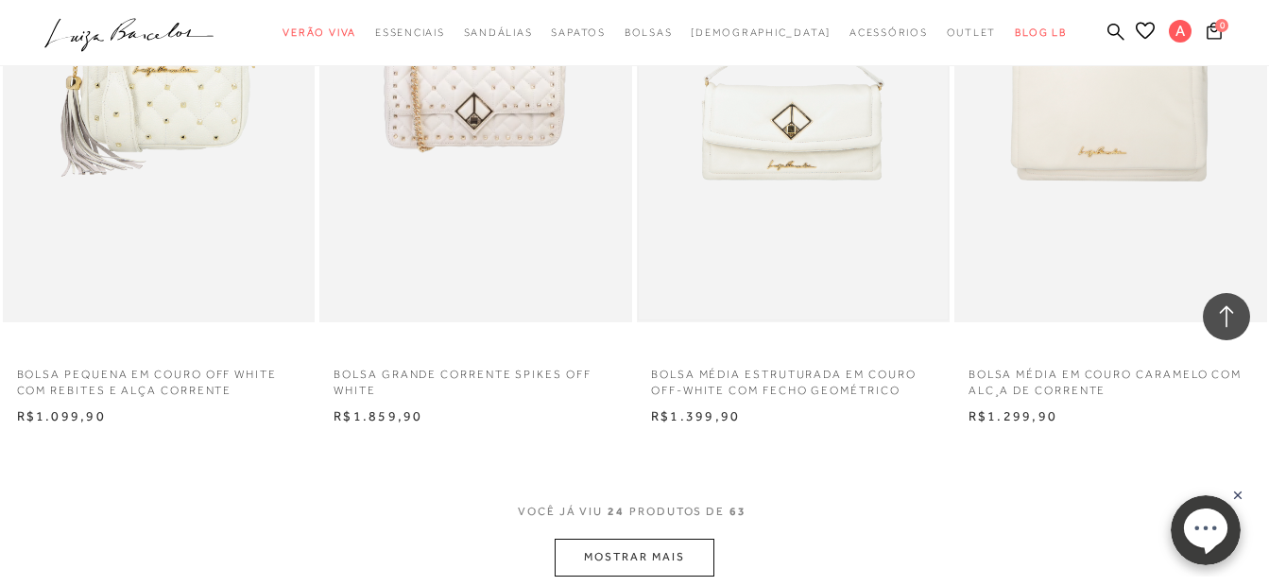
scroll to position [3496, 0]
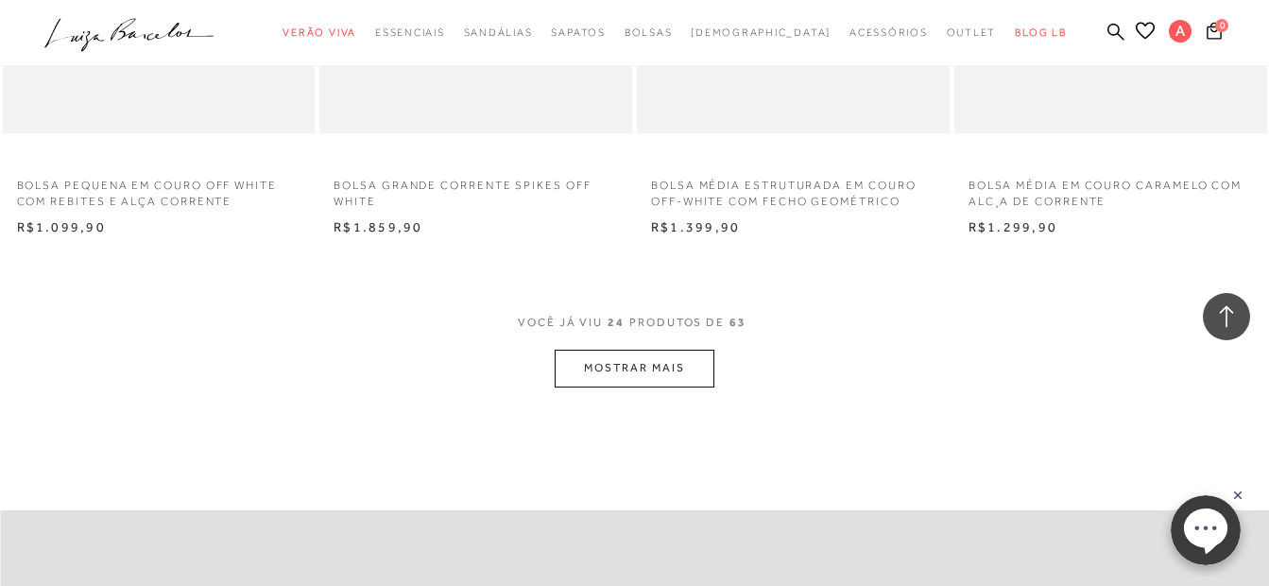
click at [686, 363] on button "MOSTRAR MAIS" at bounding box center [634, 368] width 159 height 37
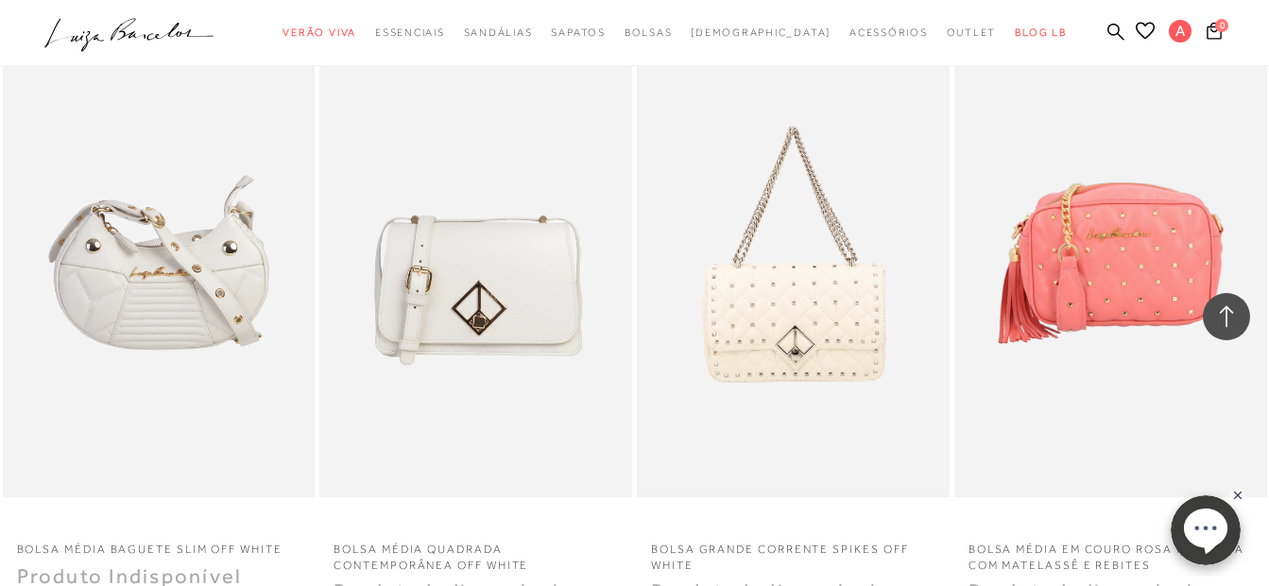
scroll to position [5292, 0]
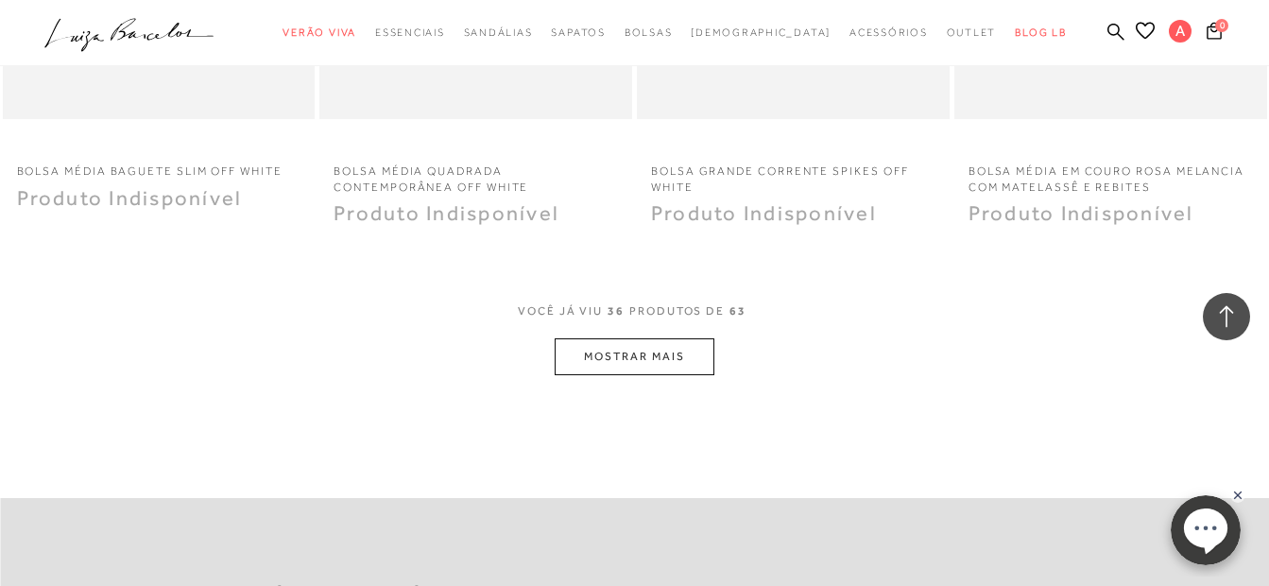
click at [601, 372] on button "MOSTRAR MAIS" at bounding box center [634, 356] width 159 height 37
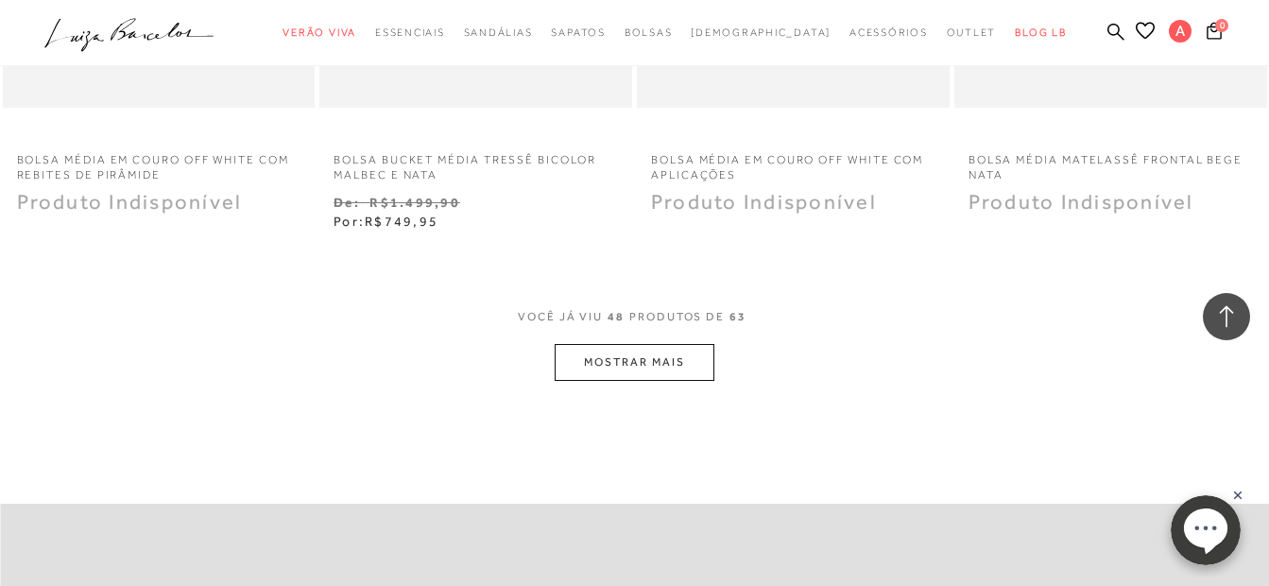
scroll to position [7181, 0]
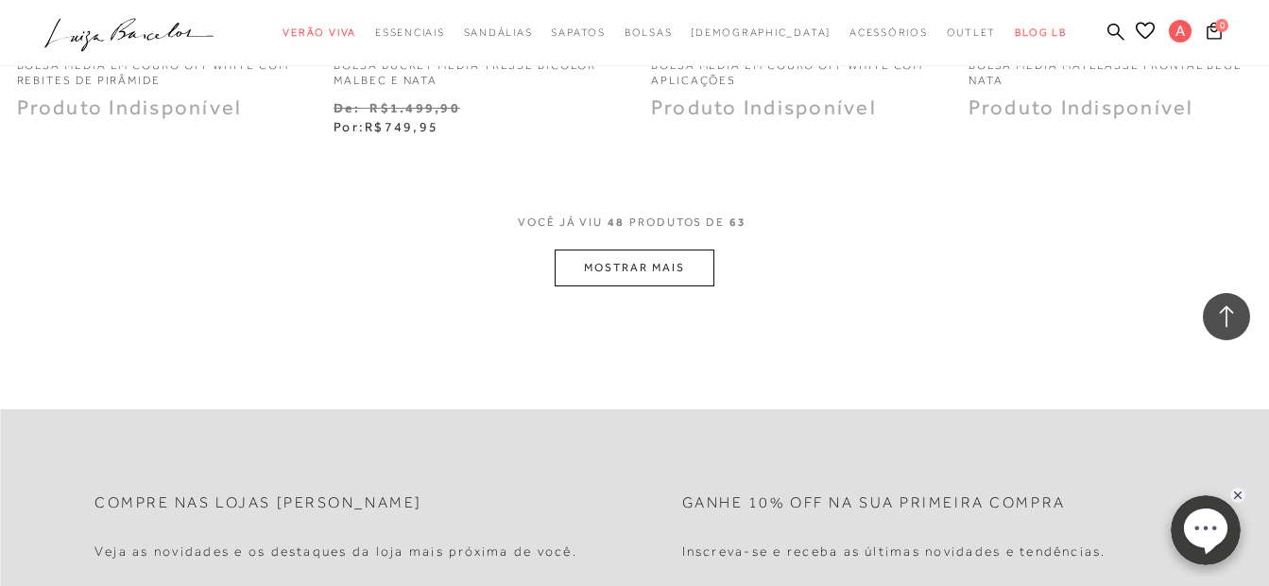
click at [654, 266] on button "MOSTRAR MAIS" at bounding box center [634, 267] width 159 height 37
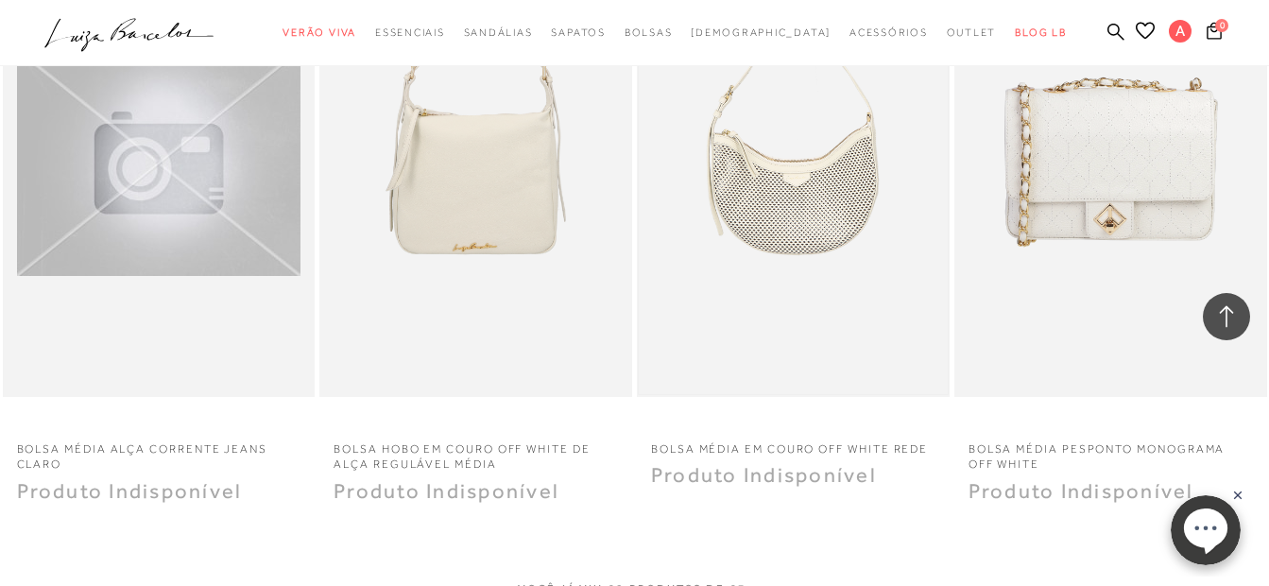
scroll to position [9071, 0]
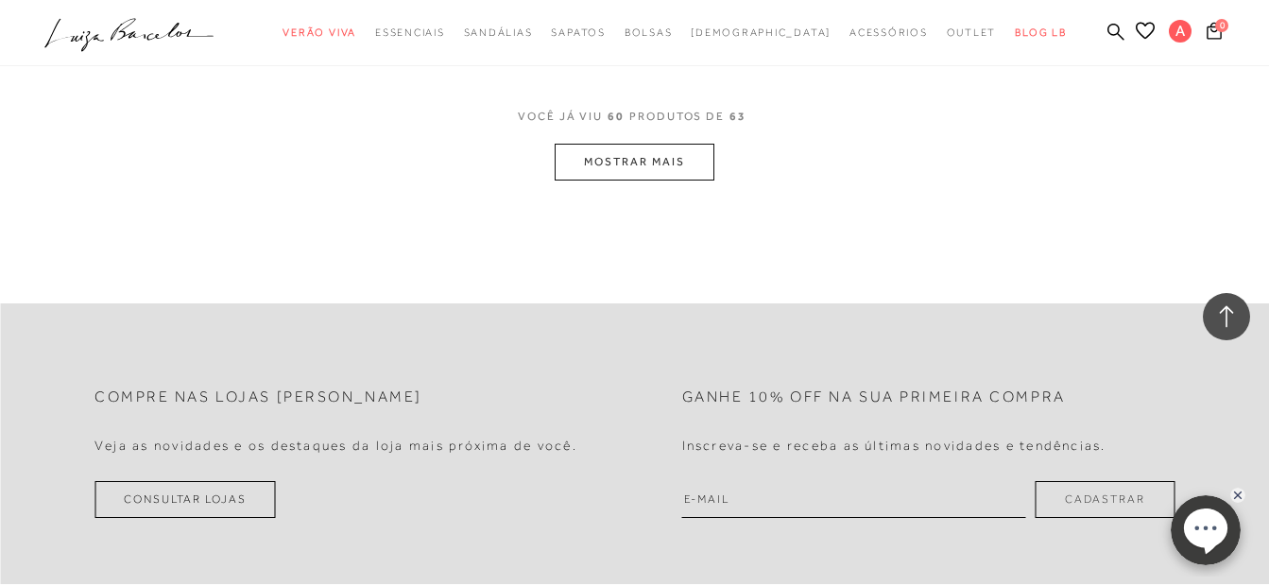
click at [603, 134] on div "VOCê JÁ VIU 60 PRODUTOS DE 63" at bounding box center [634, 126] width 233 height 35
click at [609, 154] on button "MOSTRAR MAIS" at bounding box center [634, 162] width 159 height 37
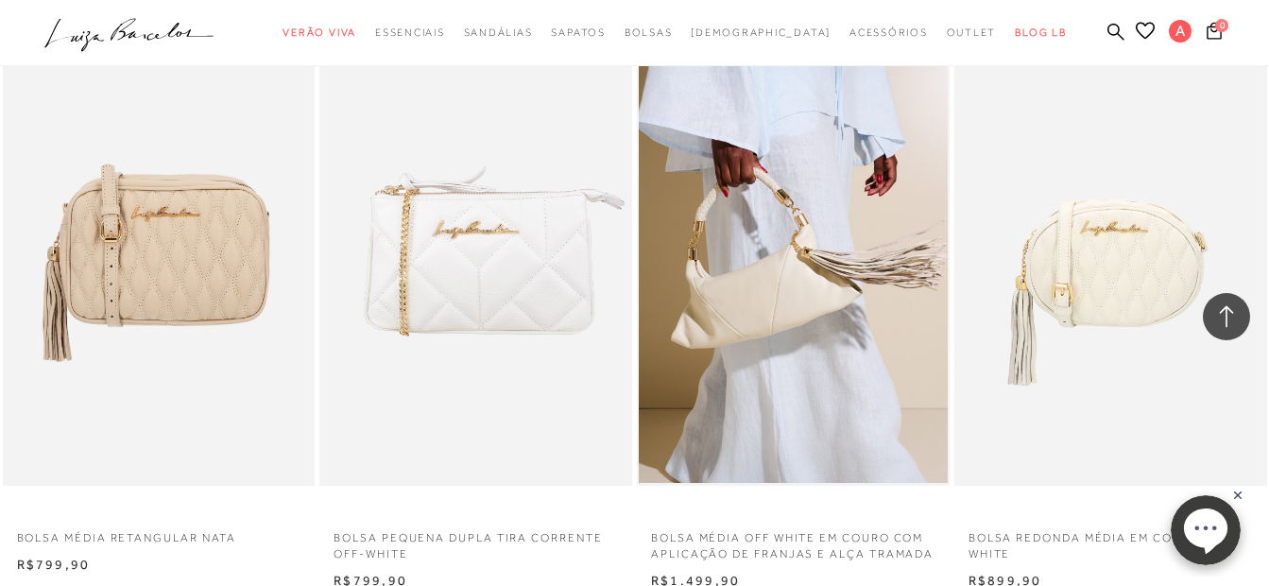
scroll to position [1701, 0]
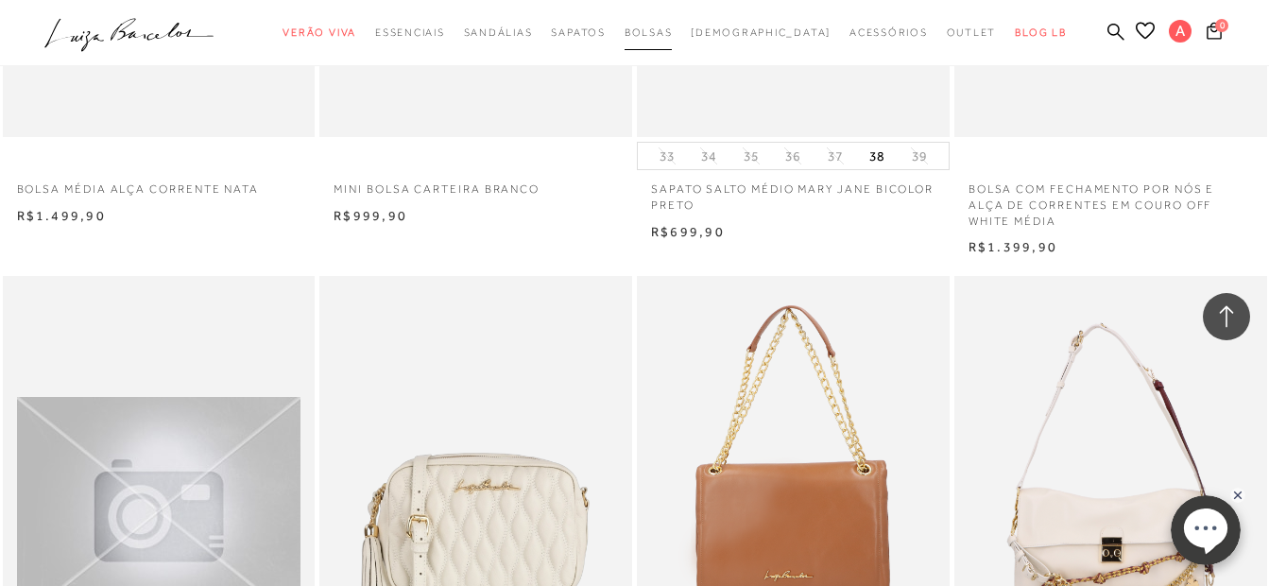
click at [673, 30] on span "Bolsas" at bounding box center [649, 31] width 48 height 11
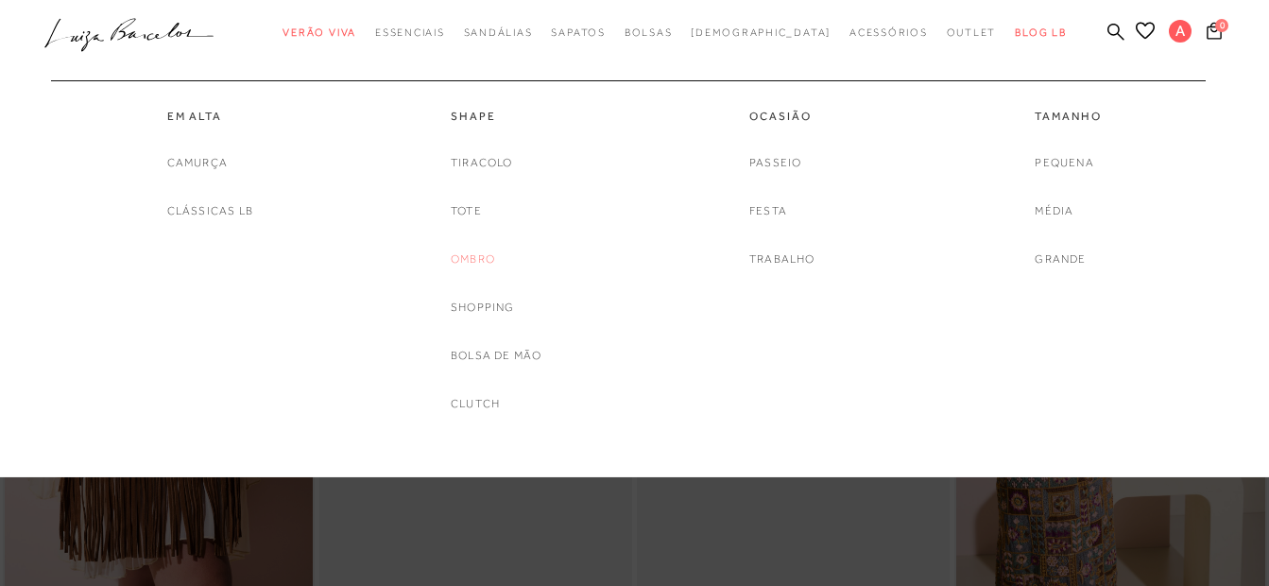
click at [456, 261] on link "Ombro" at bounding box center [473, 259] width 44 height 20
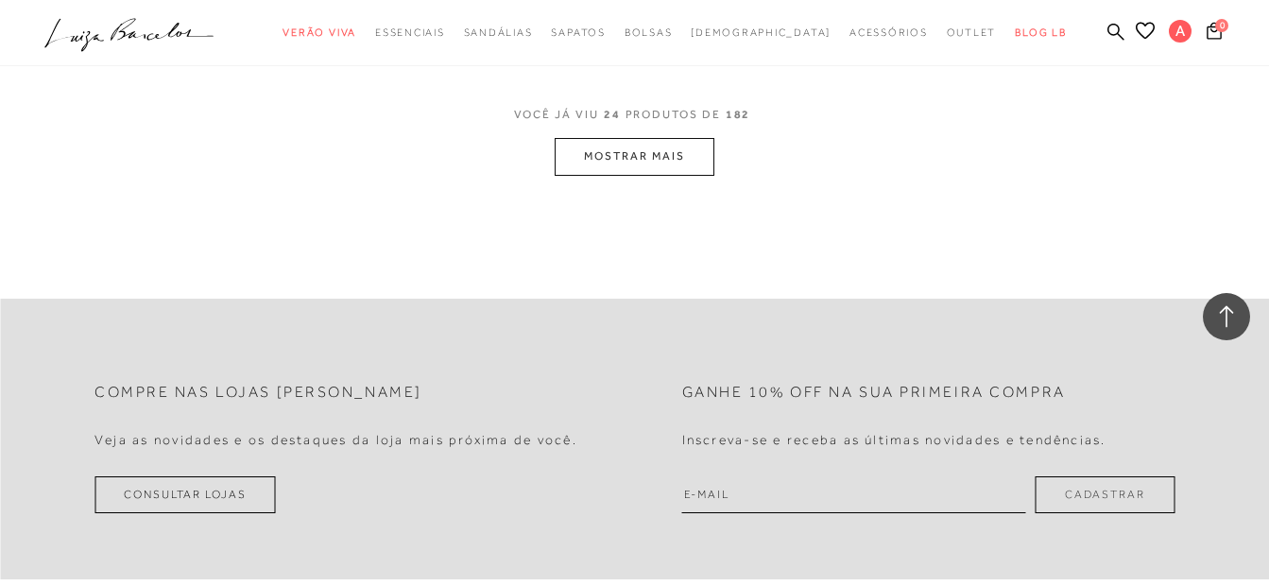
scroll to position [3213, 0]
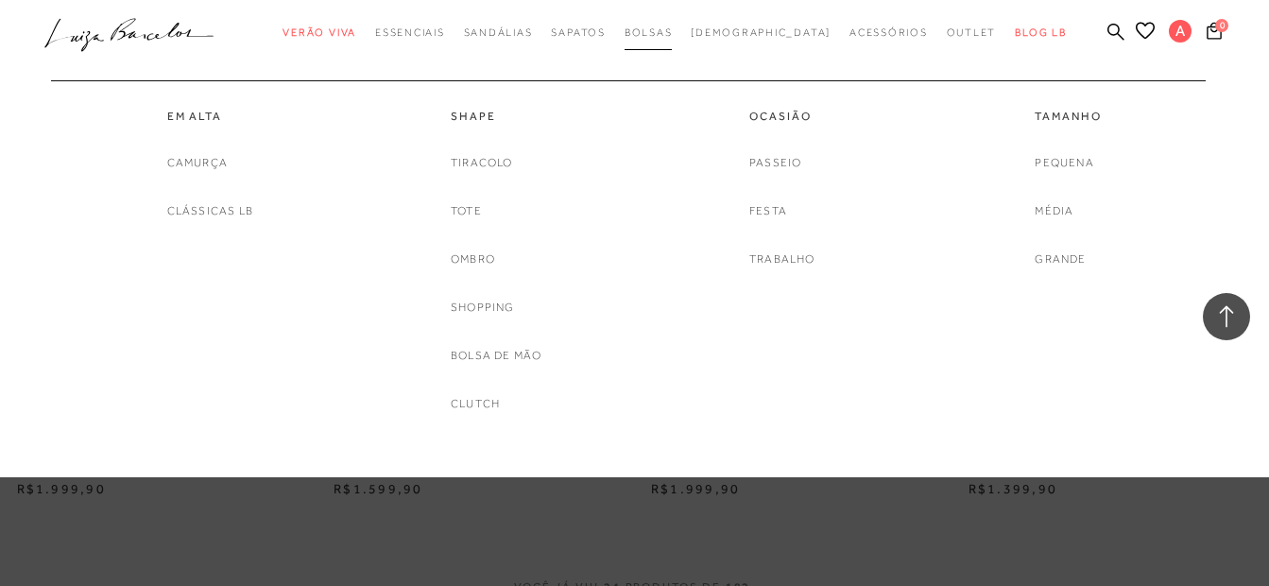
click at [673, 26] on span "Bolsas" at bounding box center [649, 31] width 48 height 11
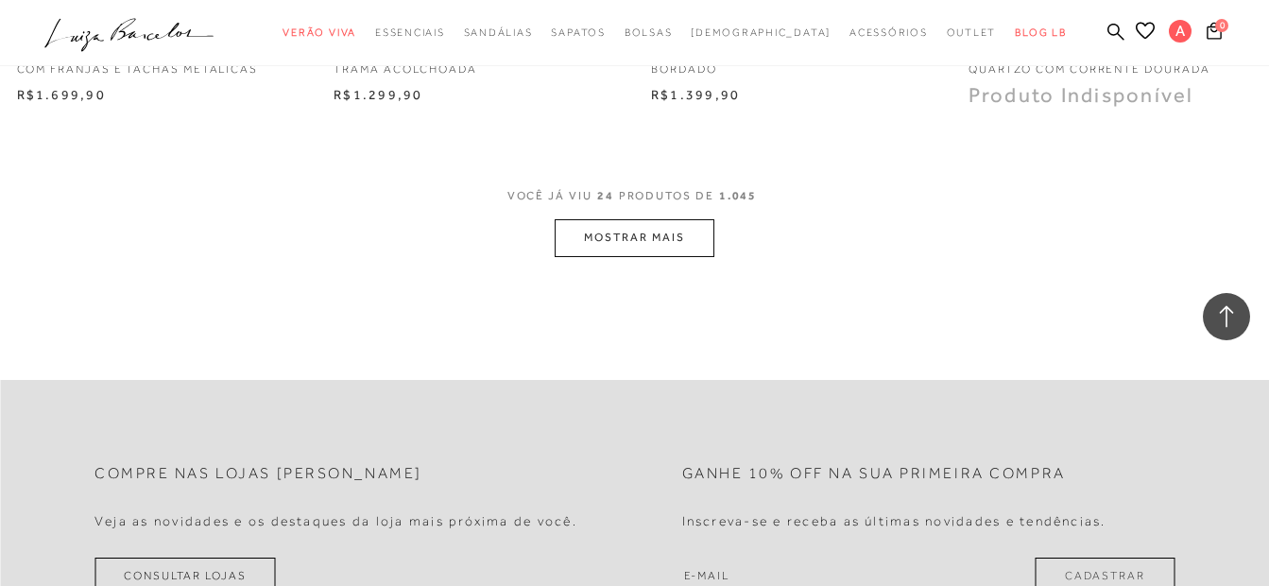
scroll to position [3685, 0]
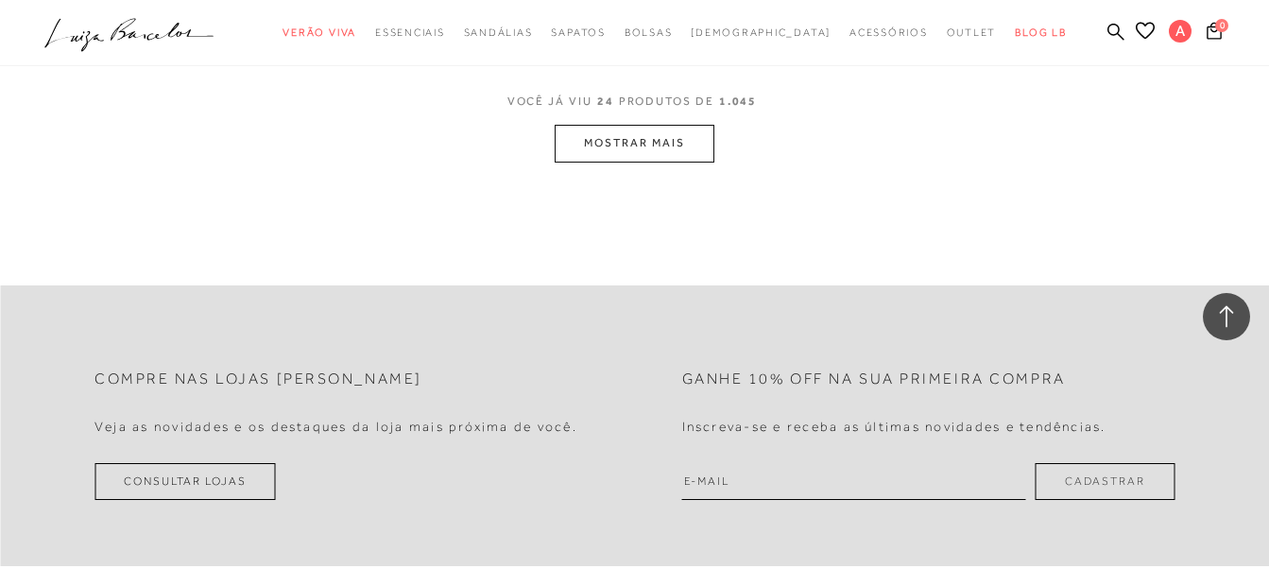
click at [683, 134] on button "MOSTRAR MAIS" at bounding box center [634, 143] width 159 height 37
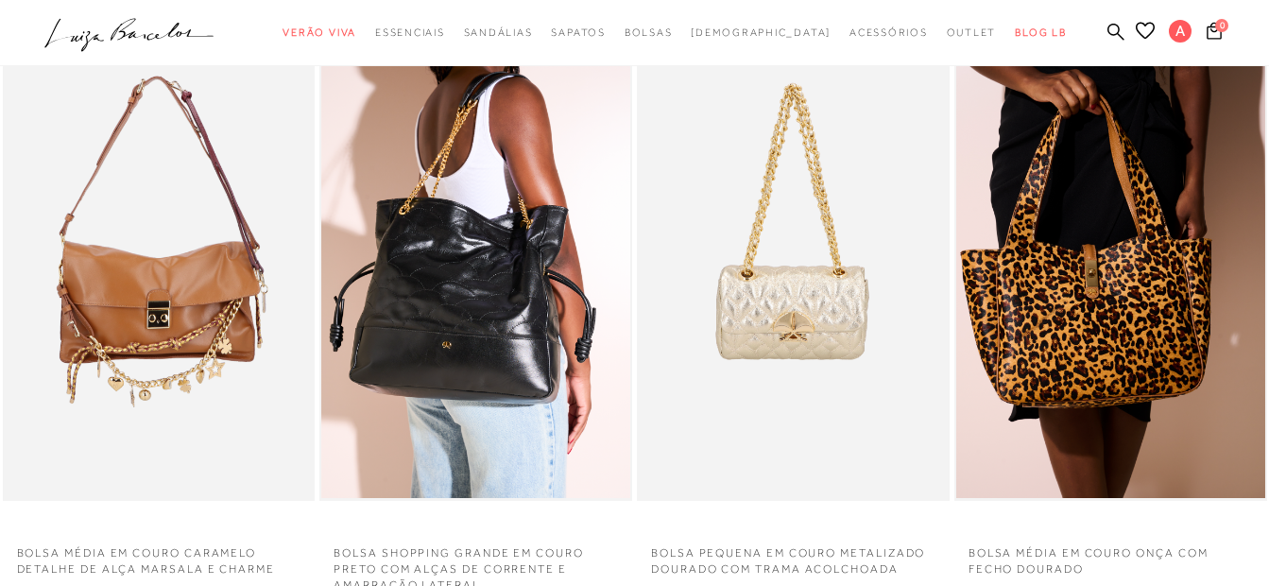
scroll to position [0, 0]
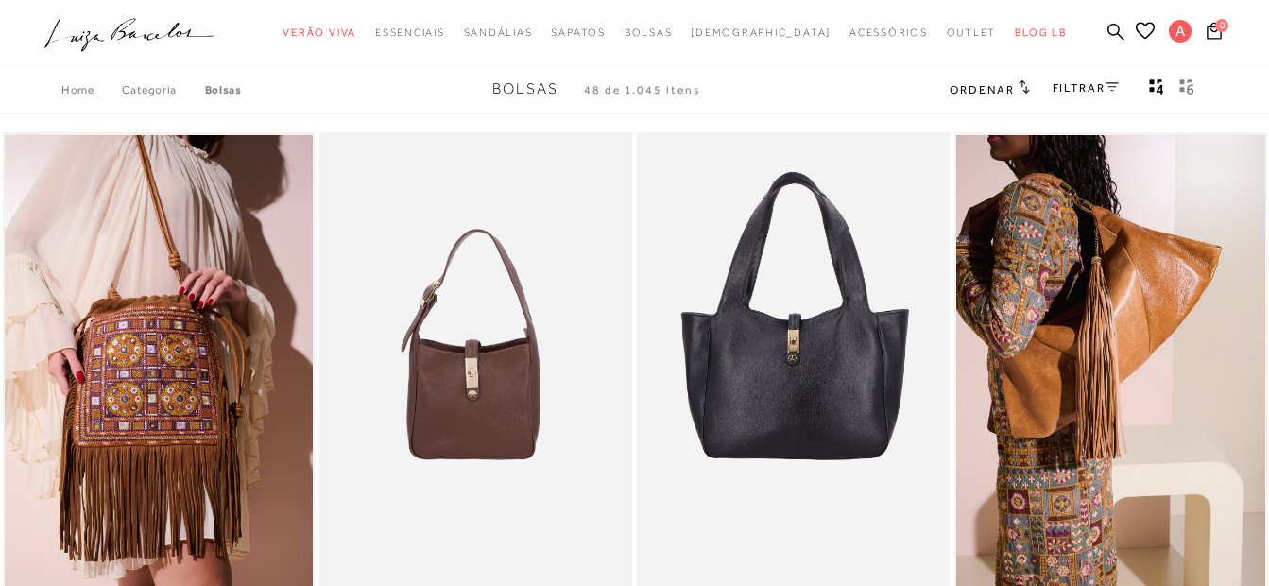
click at [1107, 40] on ul ".a{fill-rule:evenodd;} Verão Viva Em alta Favoritos das Influenciadoras Apostas…" at bounding box center [620, 32] width 1152 height 35
click at [1107, 36] on ul ".a{fill-rule:evenodd;} Verão Viva Em alta Favoritos das Influenciadoras Apostas…" at bounding box center [620, 32] width 1152 height 35
click at [1109, 31] on icon at bounding box center [1115, 31] width 17 height 17
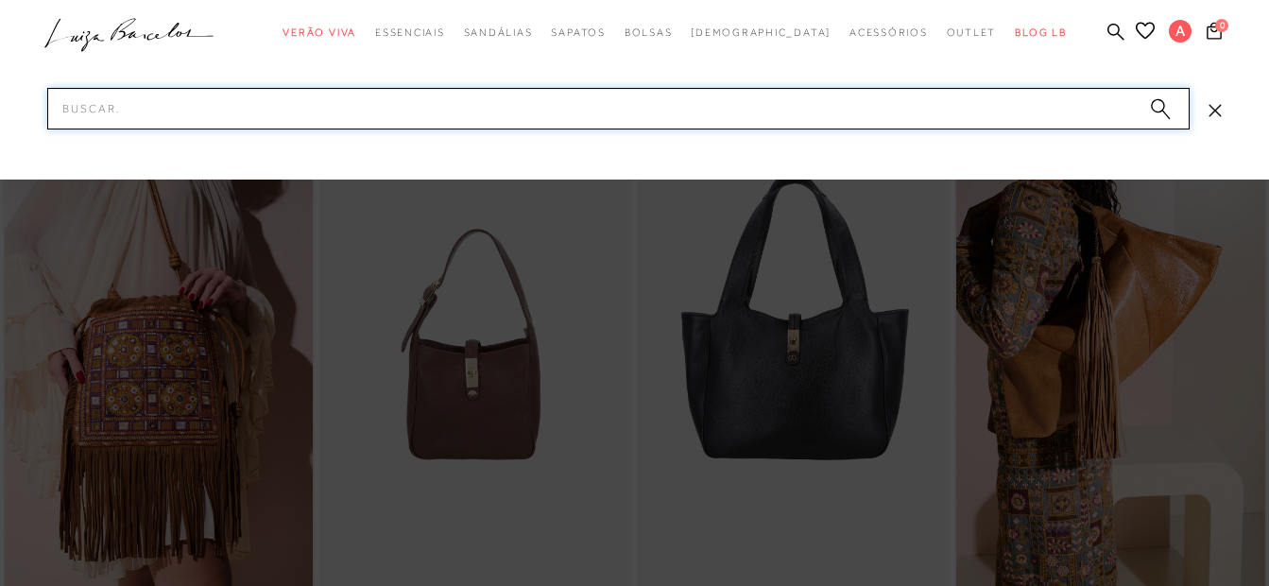
paste input "BOLSA MÉDIA EM COURO OFF WHITE NATA COM MATELASSÊ"
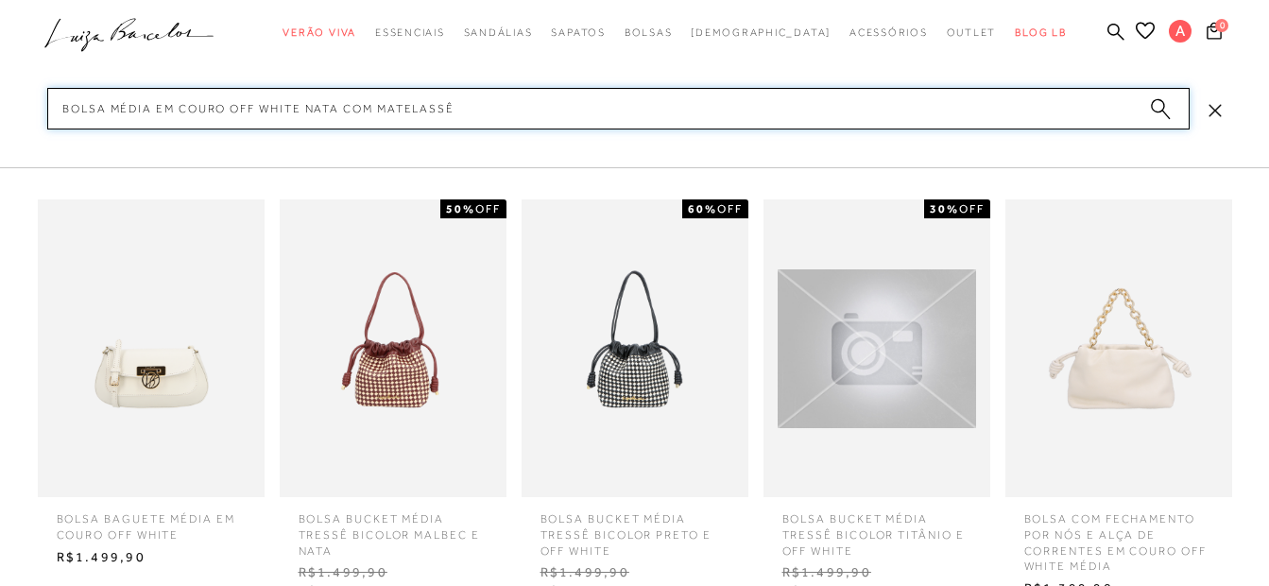
drag, startPoint x: 333, startPoint y: 109, endPoint x: 229, endPoint y: 122, distance: 104.8
click at [229, 122] on input "BOLSA MÉDIA EM COURO OFF WHITE NATA COM MATELASSÊ" at bounding box center [618, 109] width 1142 height 42
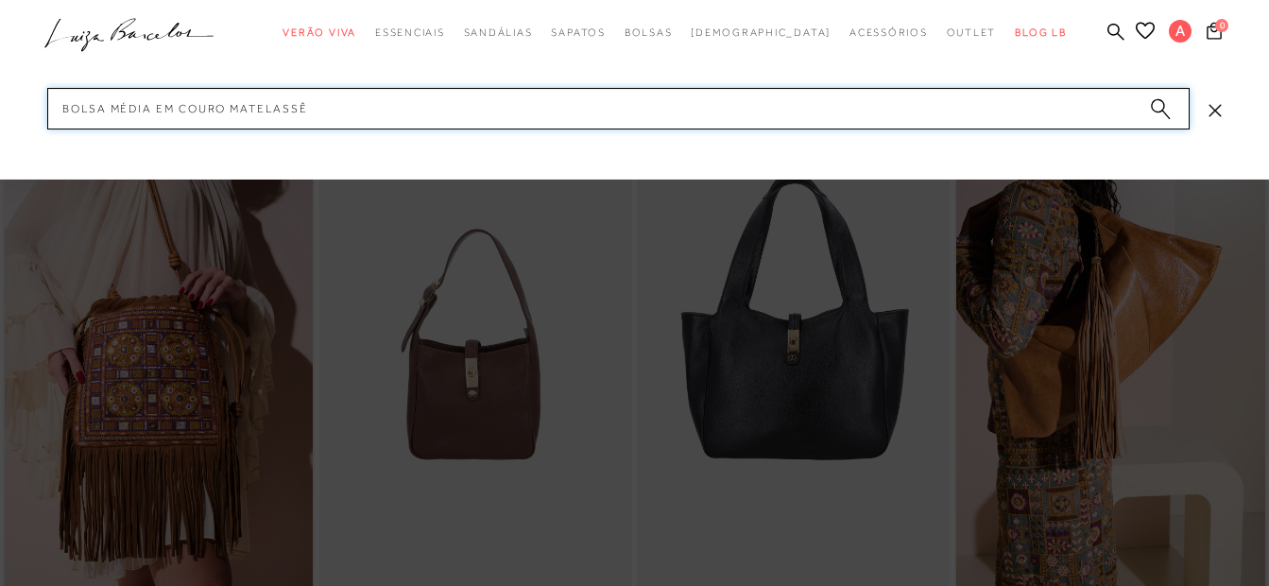
type input "BOLSA MÉDIA EM COURO MATELASSÊ"
click at [388, 112] on input "BOLSA MÉDIA EM COURO MATELASSÊ" at bounding box center [618, 109] width 1142 height 42
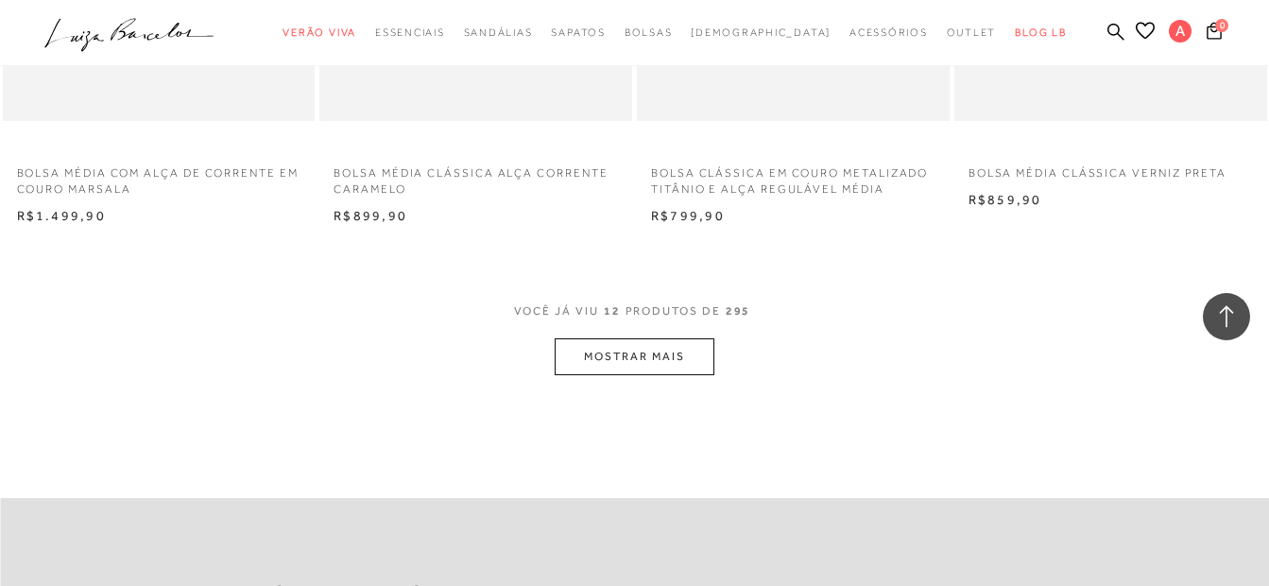
scroll to position [1512, 0]
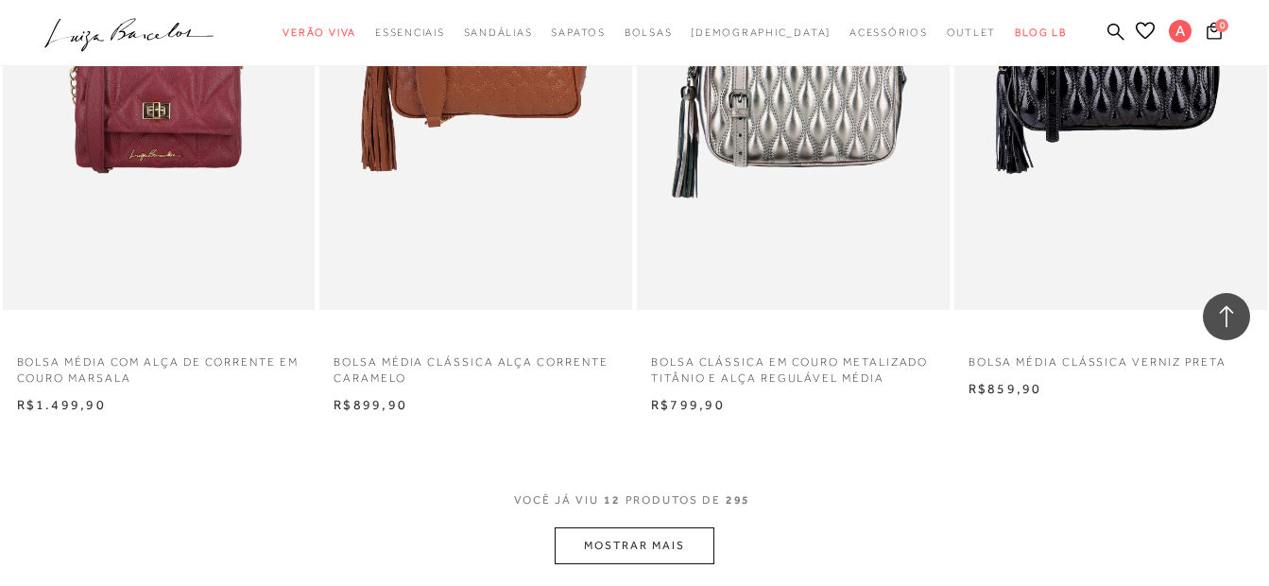
click at [629, 534] on button "MOSTRAR MAIS" at bounding box center [634, 545] width 159 height 37
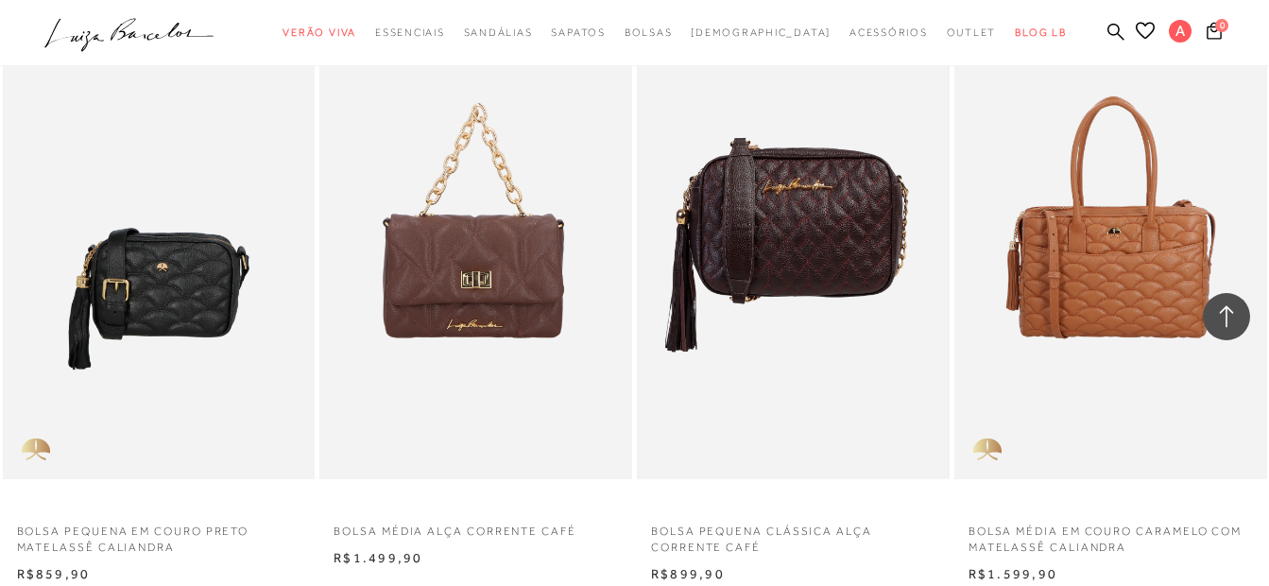
scroll to position [3307, 0]
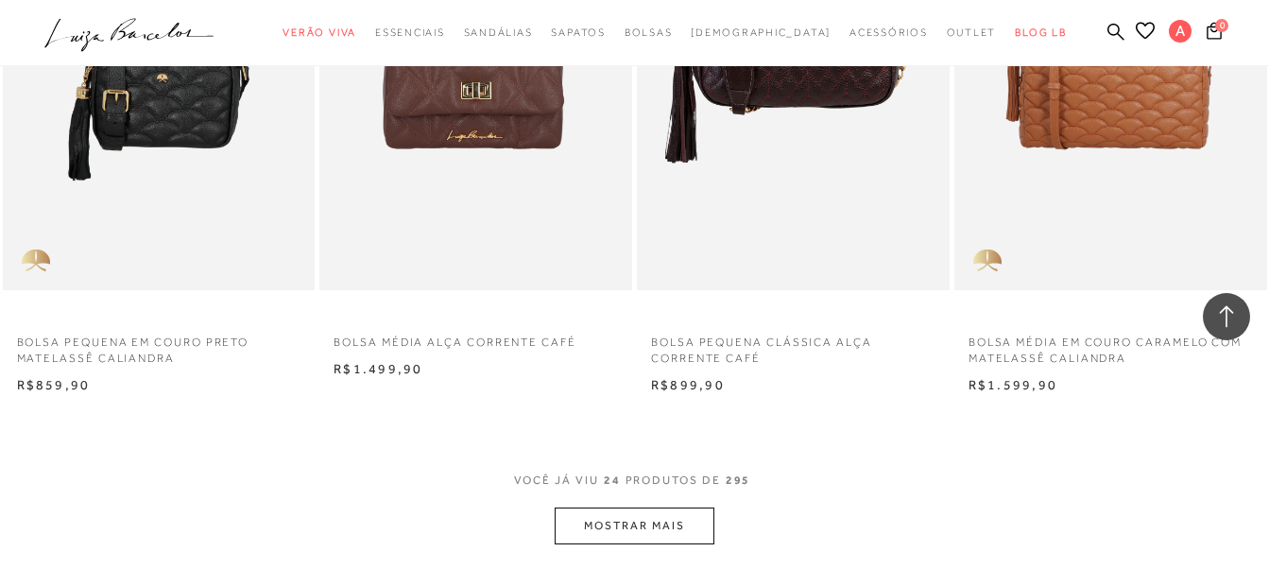
click at [652, 524] on button "MOSTRAR MAIS" at bounding box center [634, 525] width 159 height 37
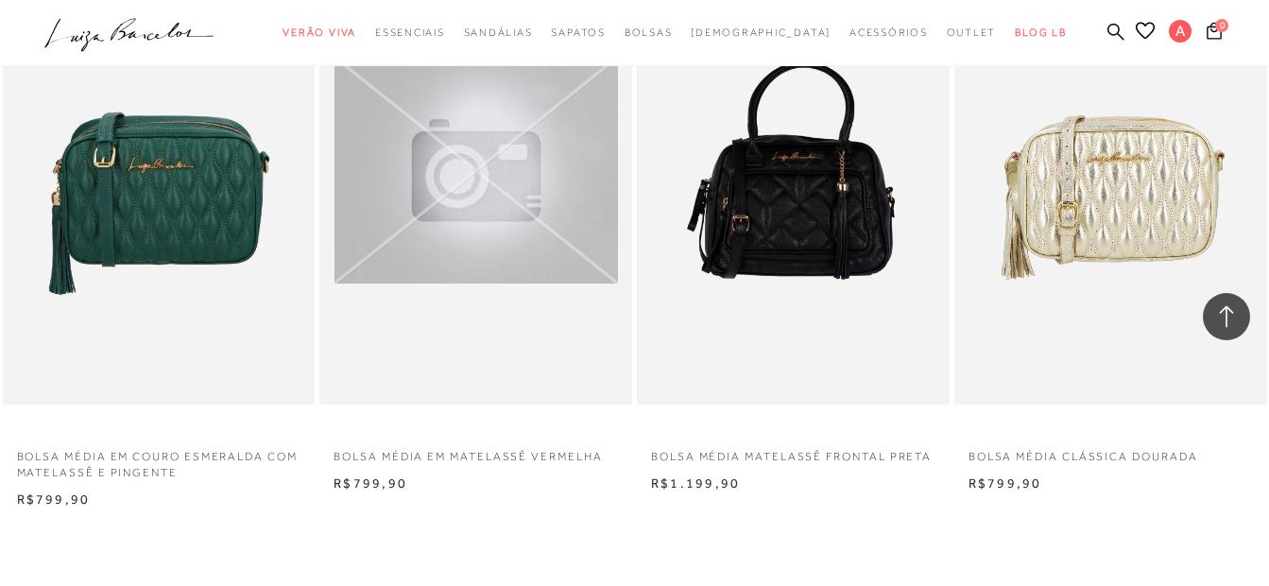
scroll to position [5103, 0]
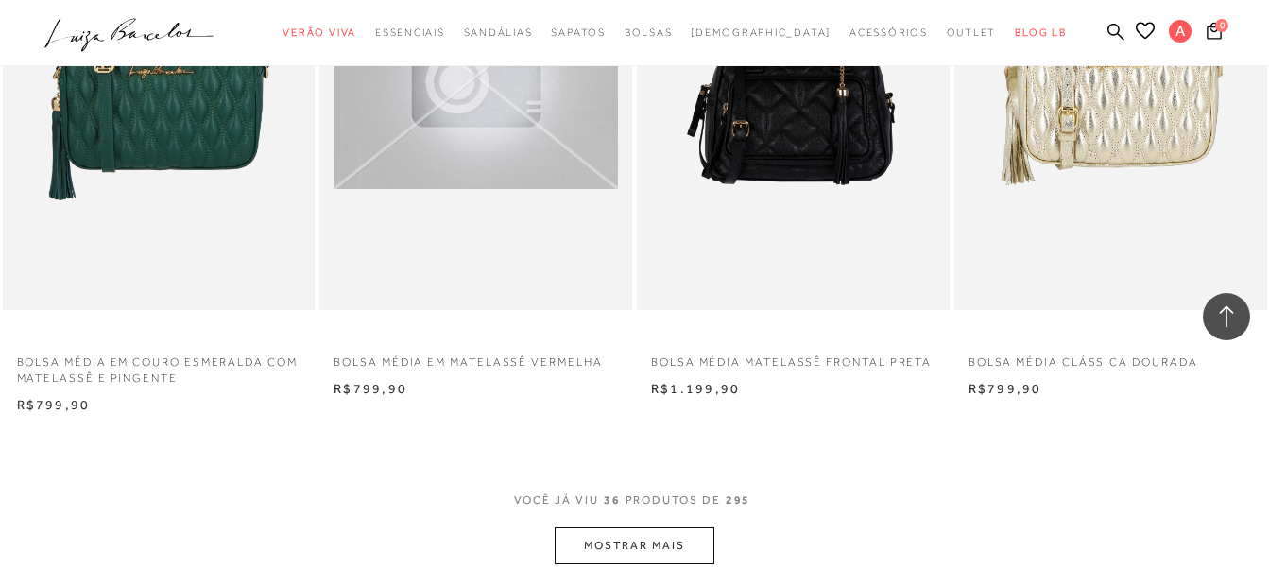
click at [636, 555] on button "MOSTRAR MAIS" at bounding box center [634, 545] width 159 height 37
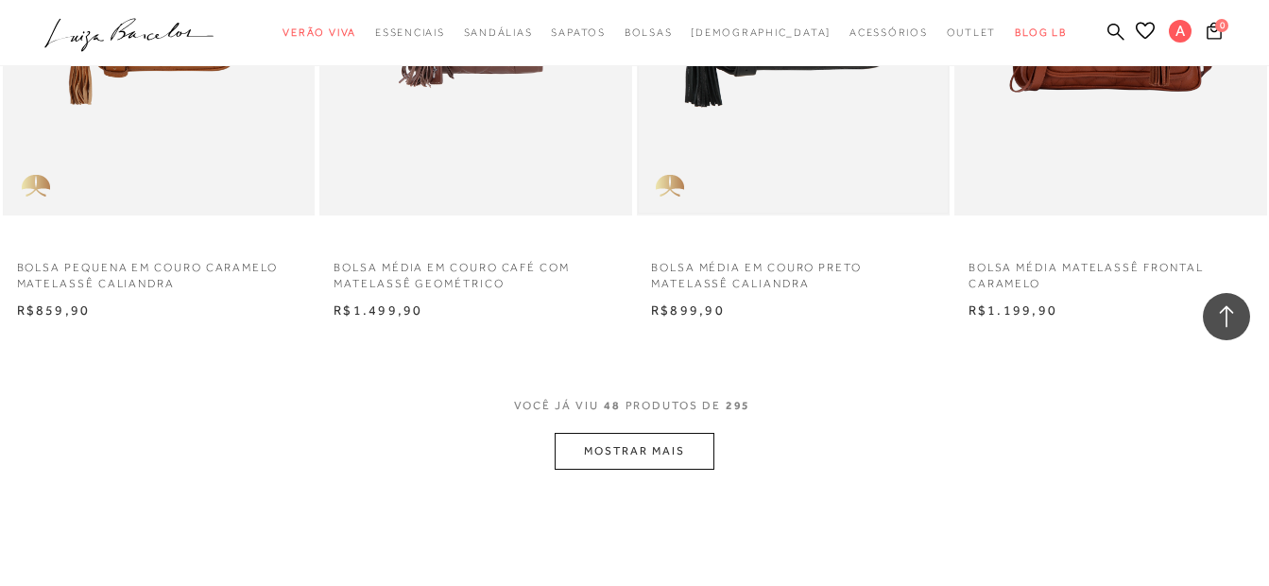
scroll to position [7087, 0]
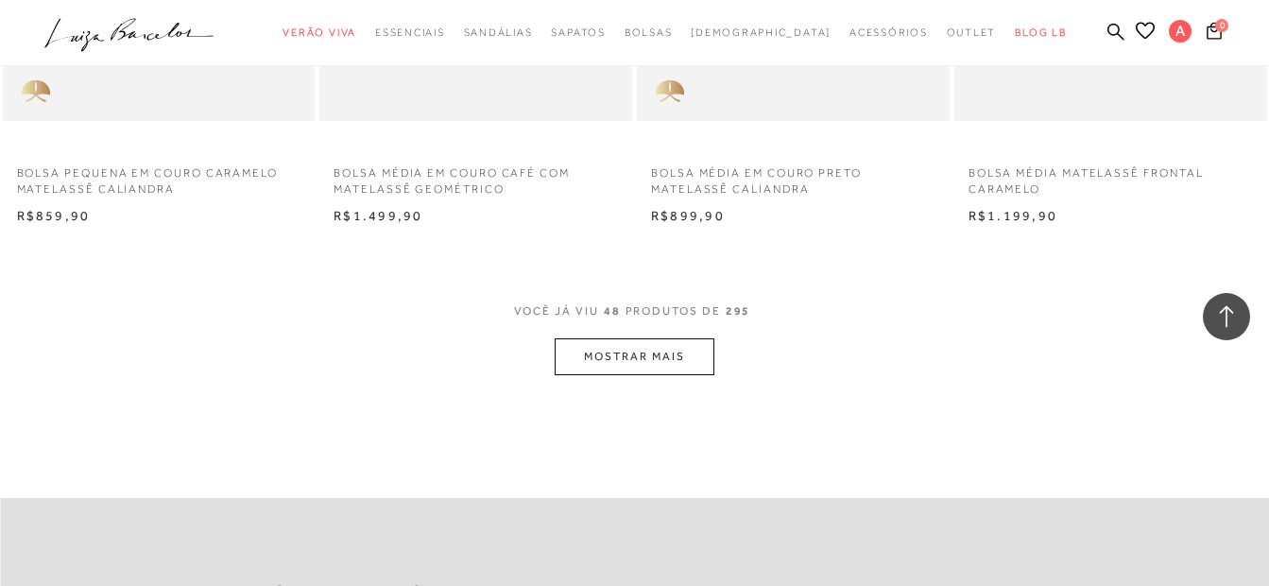
click at [655, 358] on button "MOSTRAR MAIS" at bounding box center [634, 356] width 159 height 37
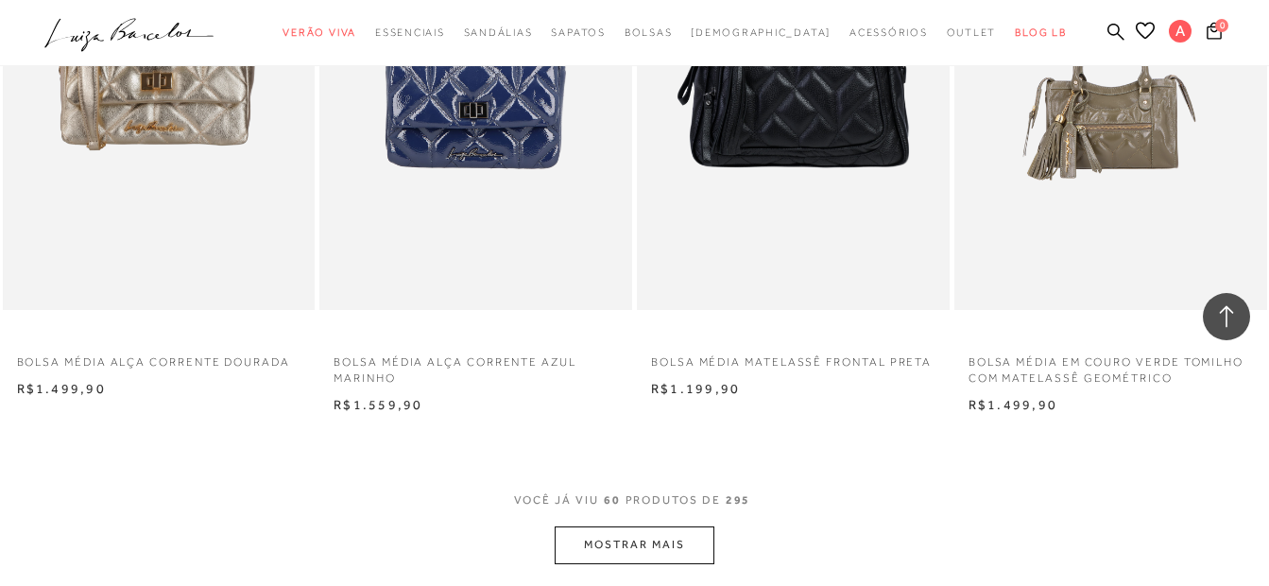
scroll to position [8977, 0]
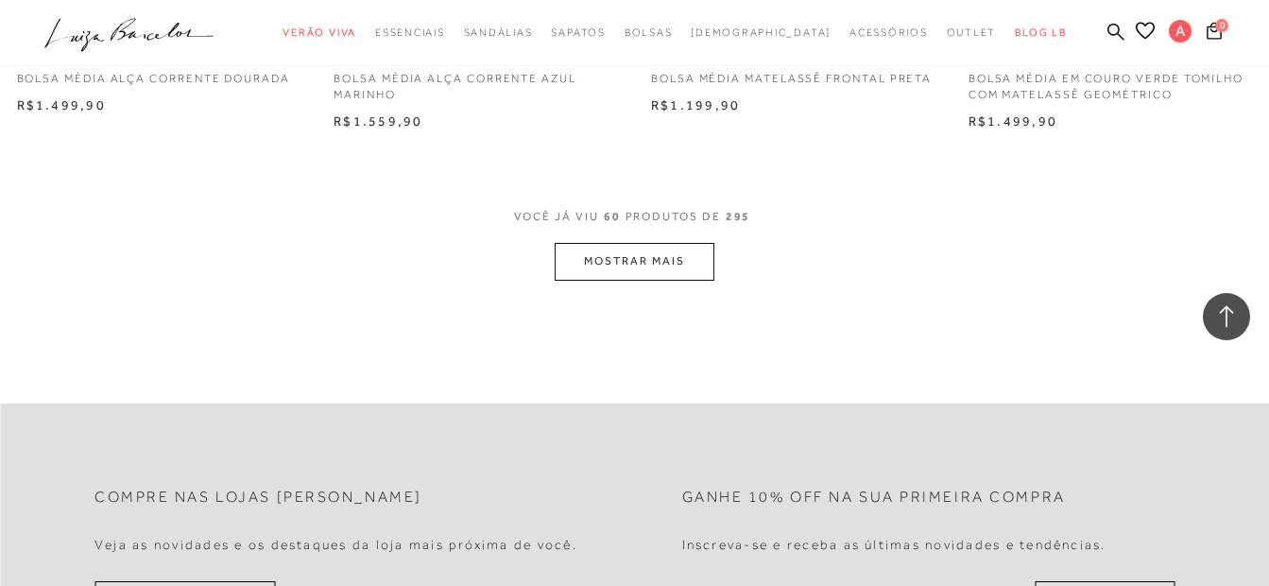
click at [634, 255] on button "MOSTRAR MAIS" at bounding box center [634, 261] width 159 height 37
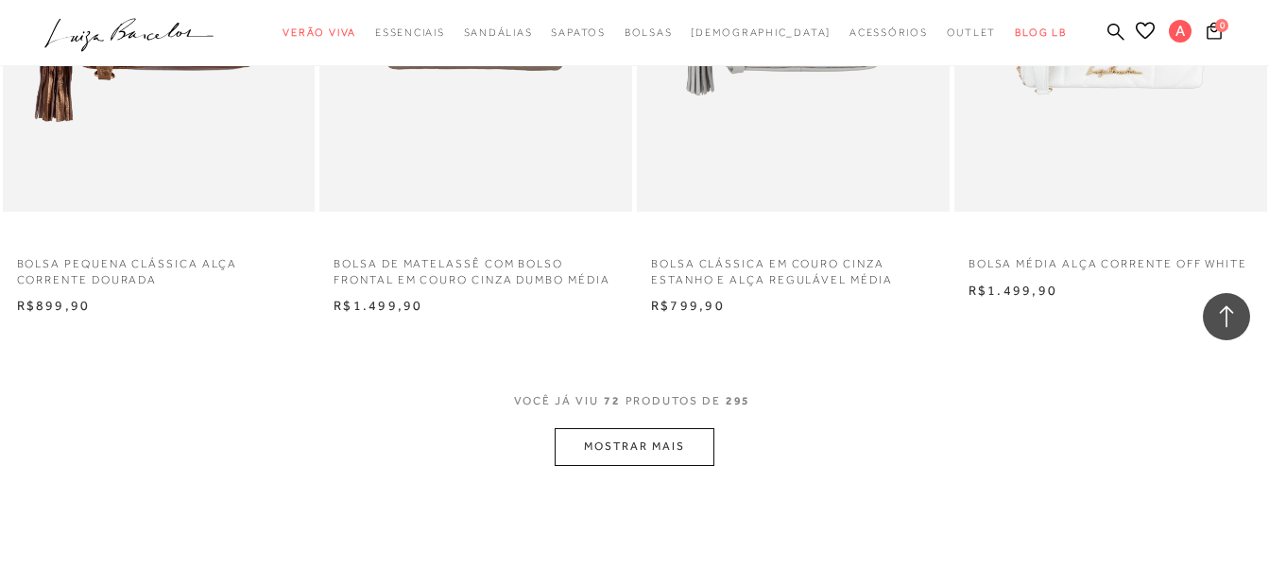
scroll to position [10678, 0]
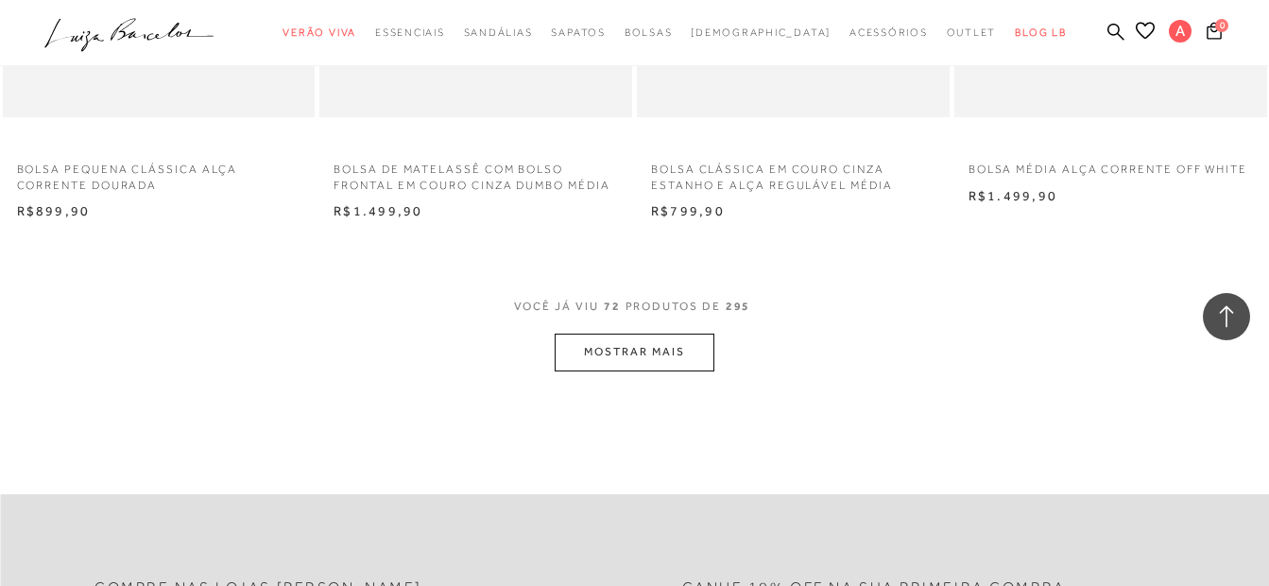
click at [647, 344] on button "MOSTRAR MAIS" at bounding box center [634, 352] width 159 height 37
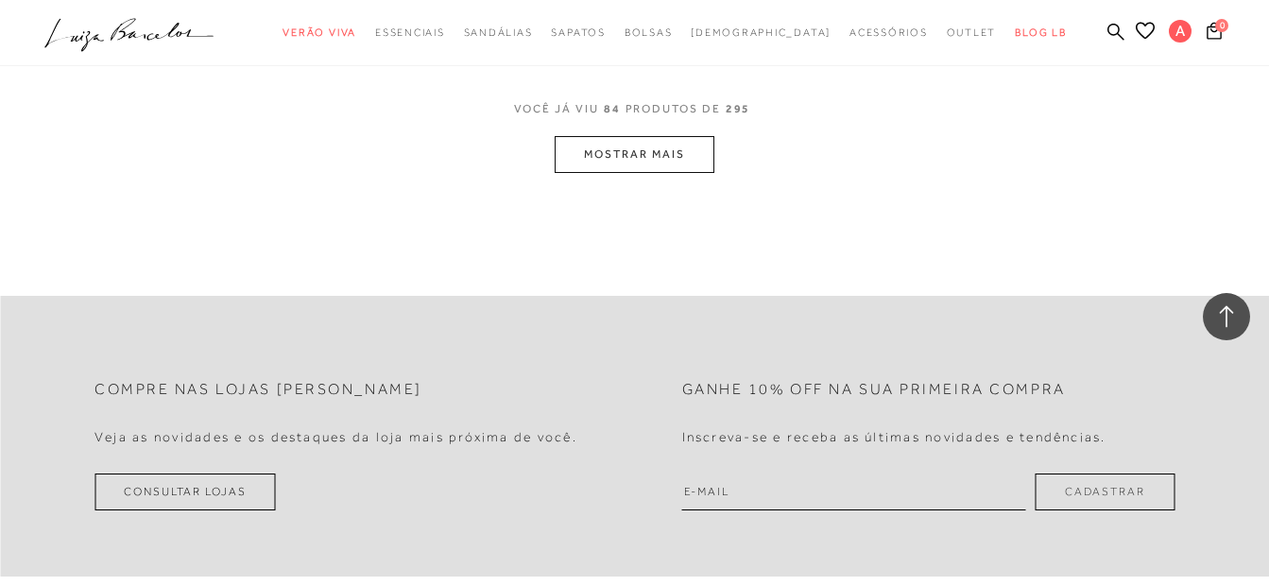
scroll to position [12379, 0]
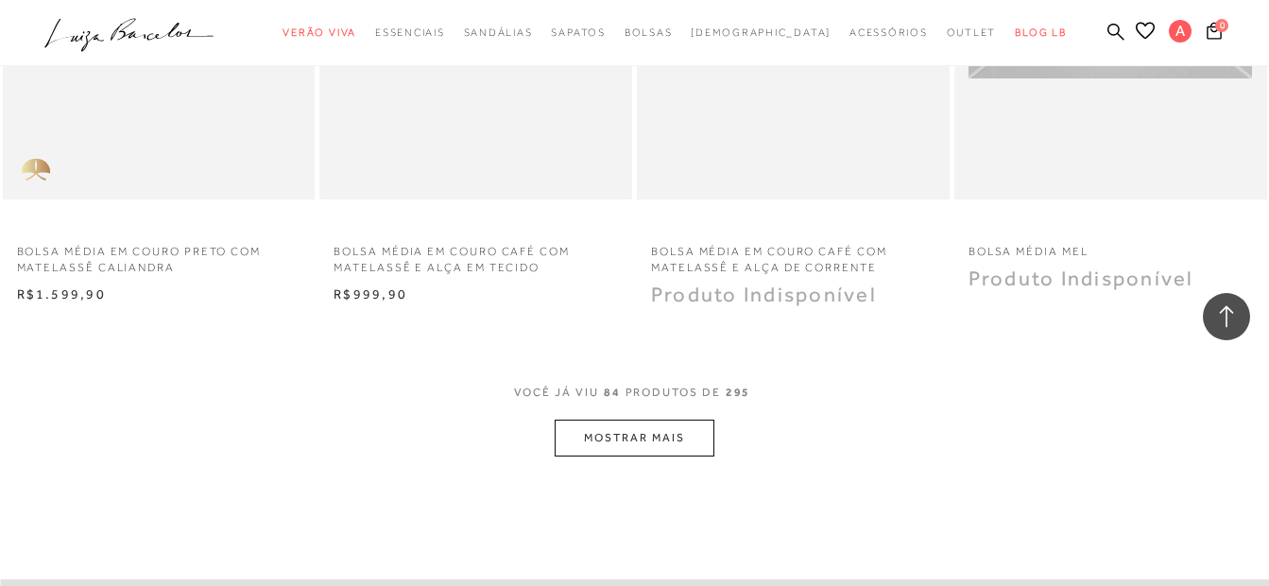
click at [673, 433] on button "MOSTRAR MAIS" at bounding box center [634, 438] width 159 height 37
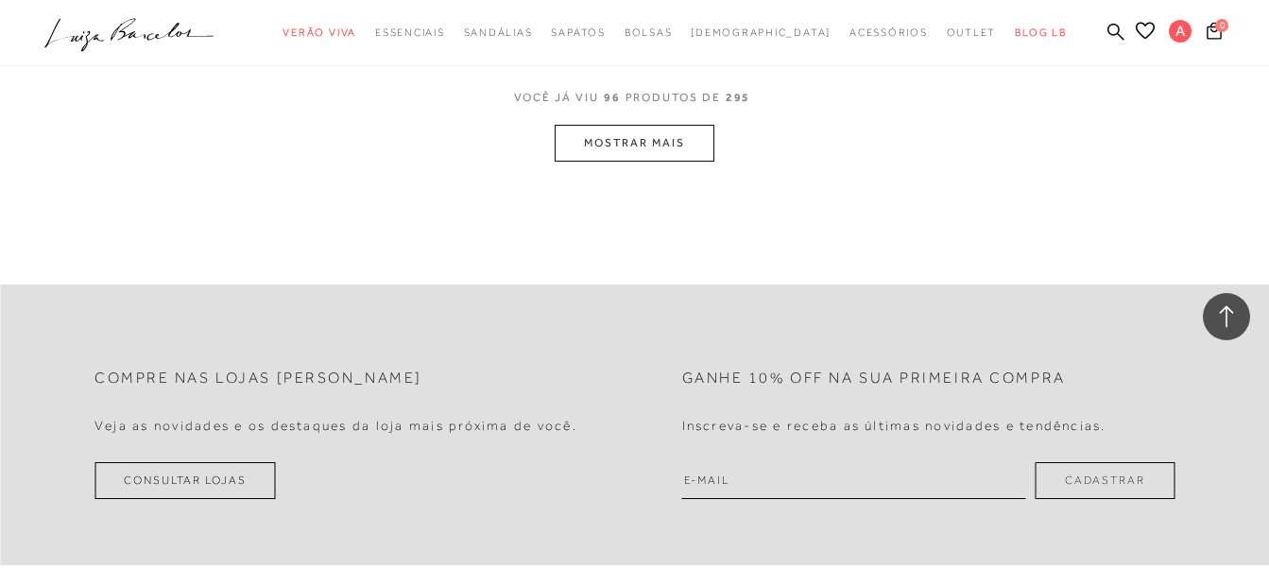
scroll to position [13796, 0]
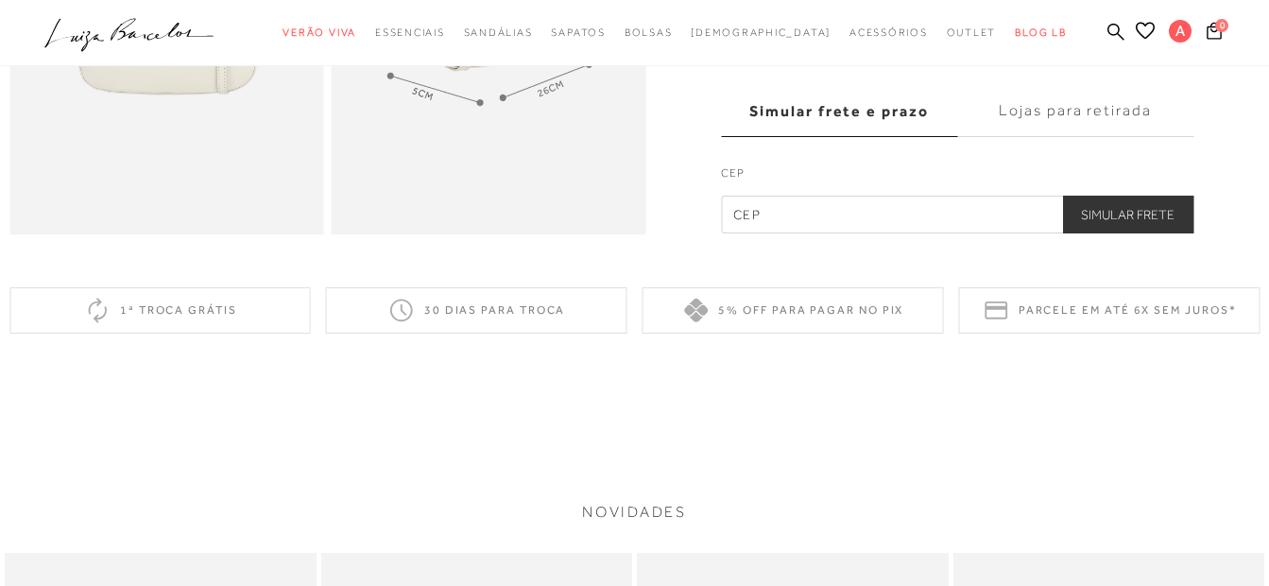
scroll to position [283, 0]
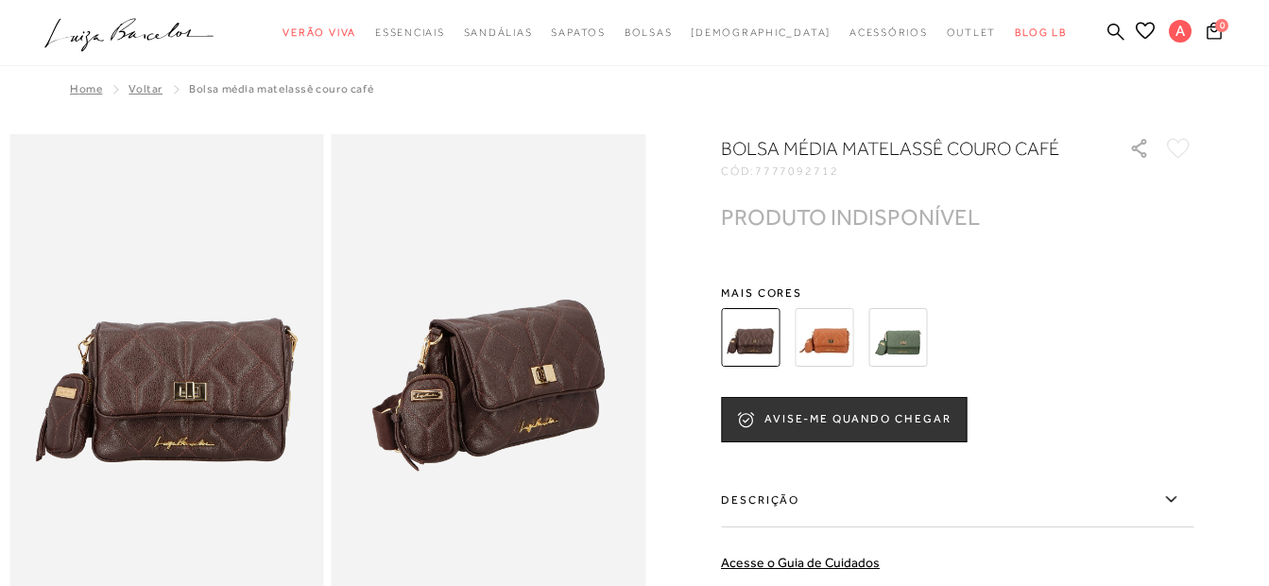
click at [906, 344] on img at bounding box center [897, 337] width 59 height 59
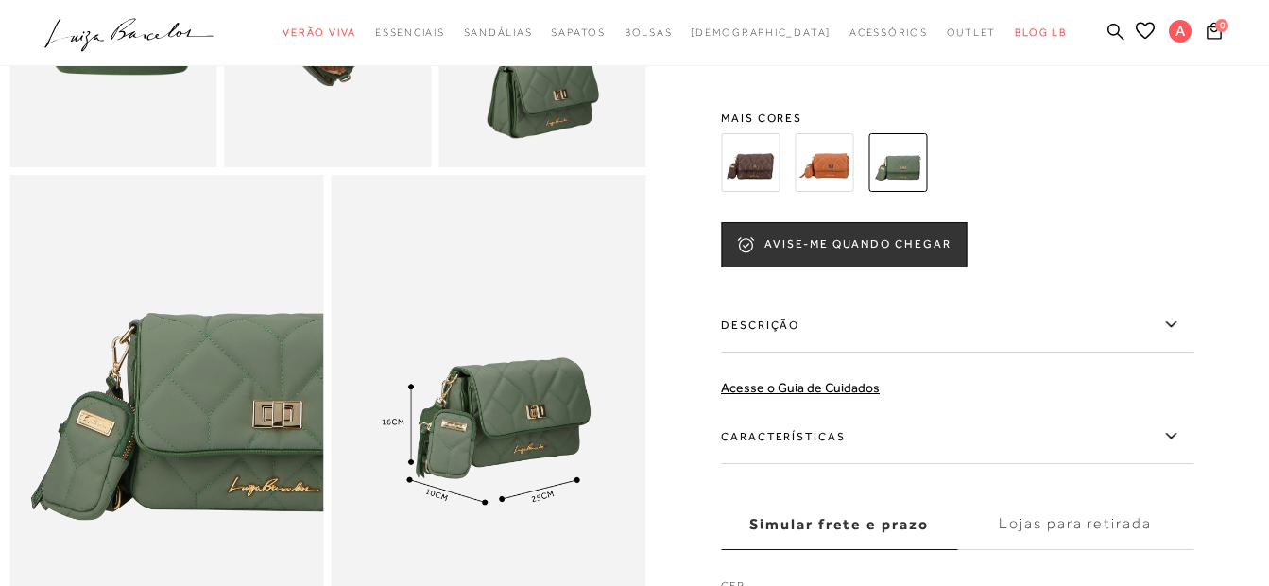
scroll to position [661, 0]
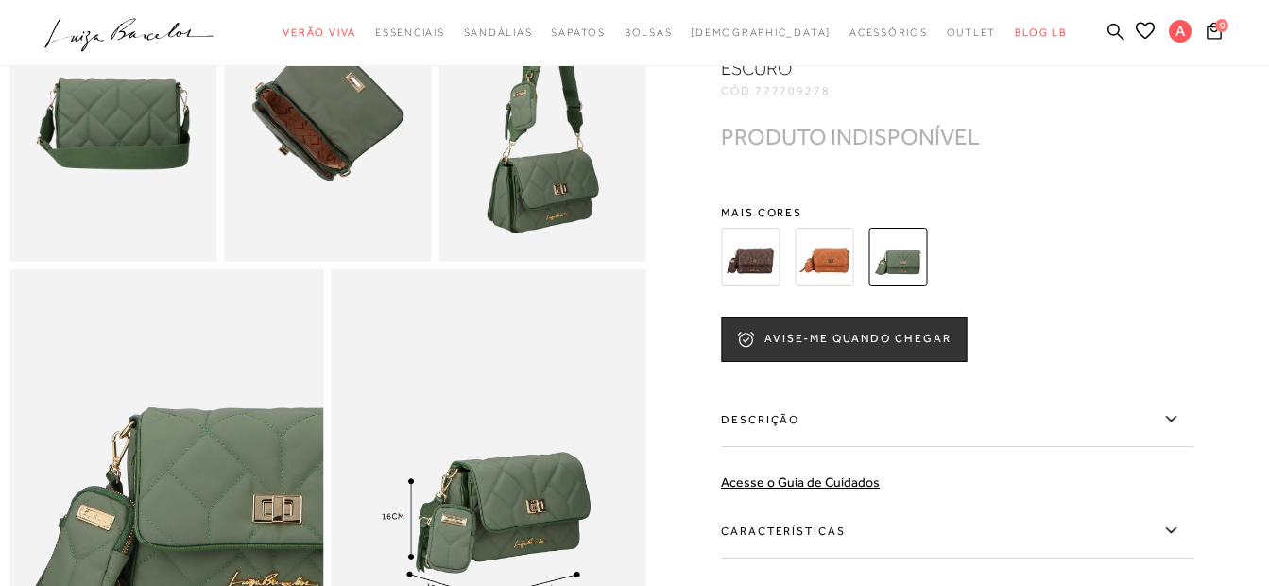
click at [758, 275] on img at bounding box center [750, 257] width 59 height 59
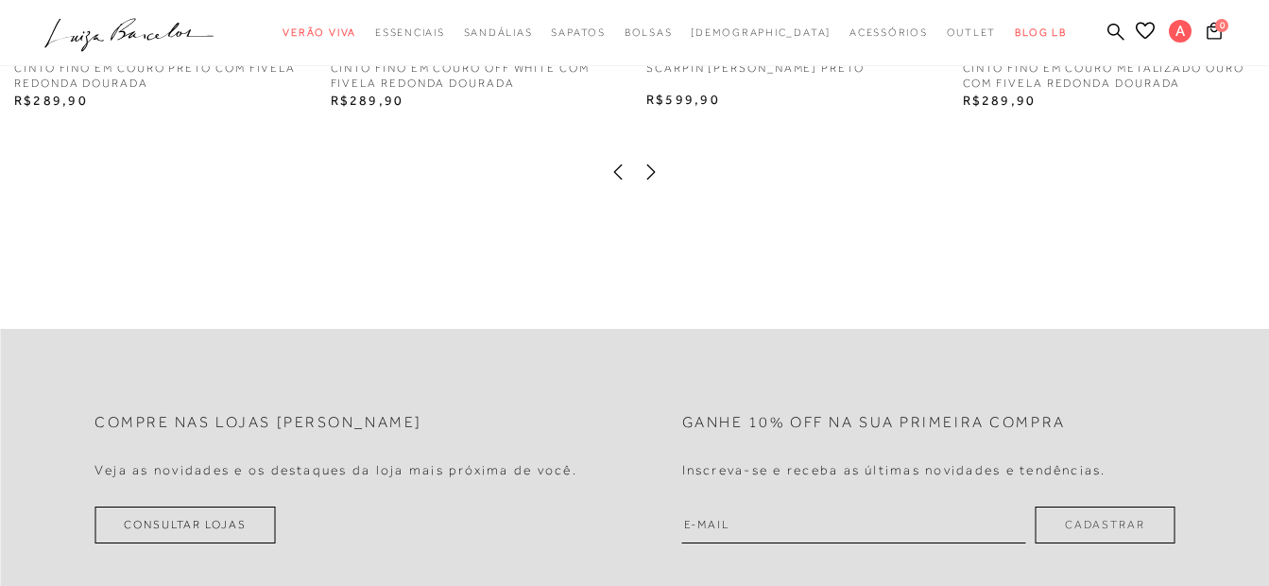
scroll to position [1323, 0]
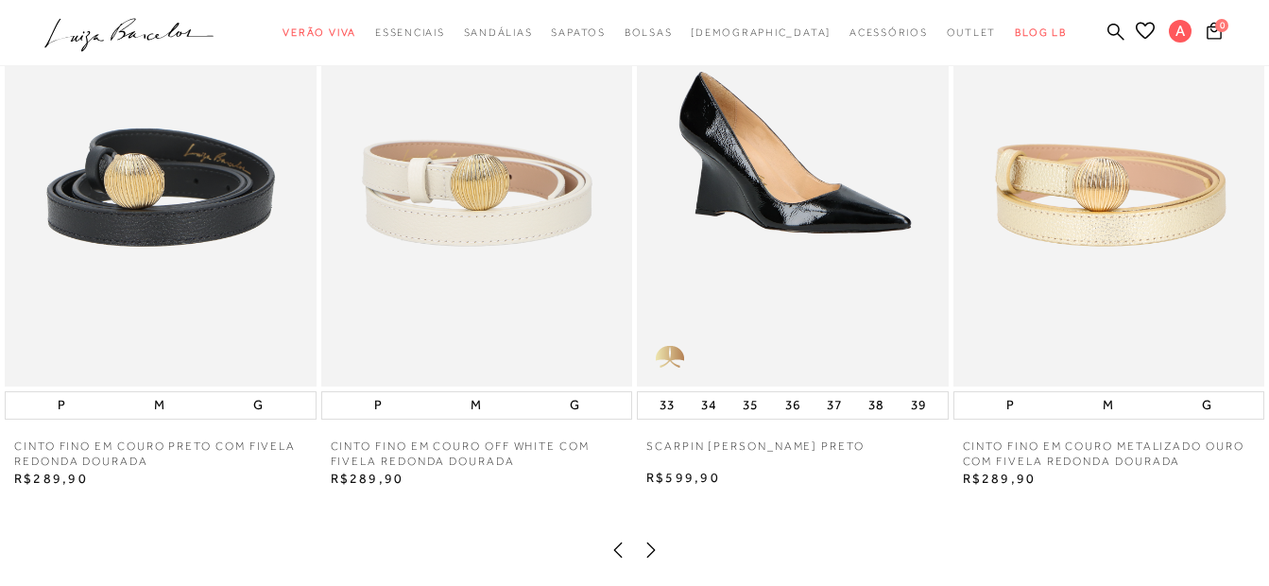
click at [825, 180] on img at bounding box center [793, 152] width 312 height 467
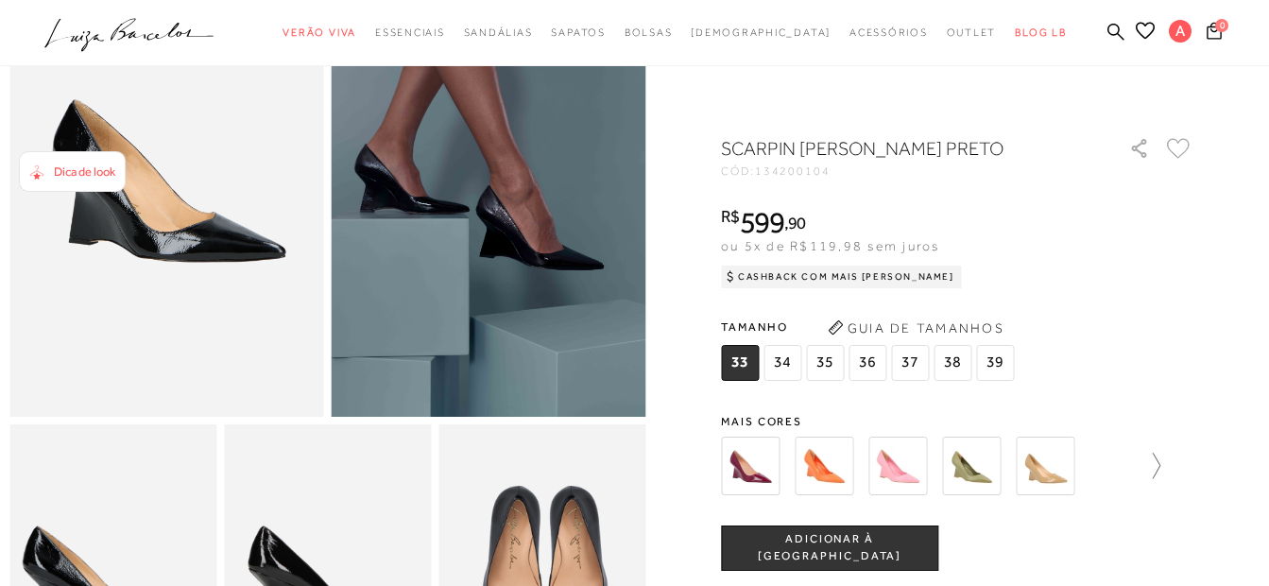
click at [1158, 462] on icon at bounding box center [1147, 466] width 26 height 26
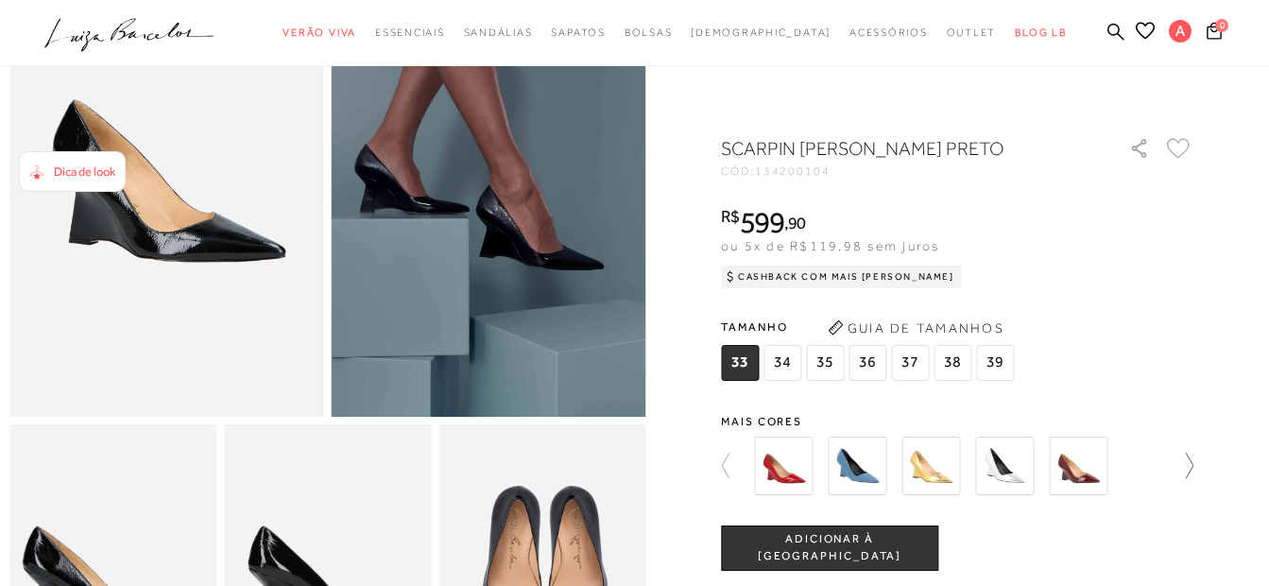
click at [1186, 463] on icon at bounding box center [1180, 466] width 26 height 26
click at [1070, 471] on img at bounding box center [1078, 466] width 59 height 59
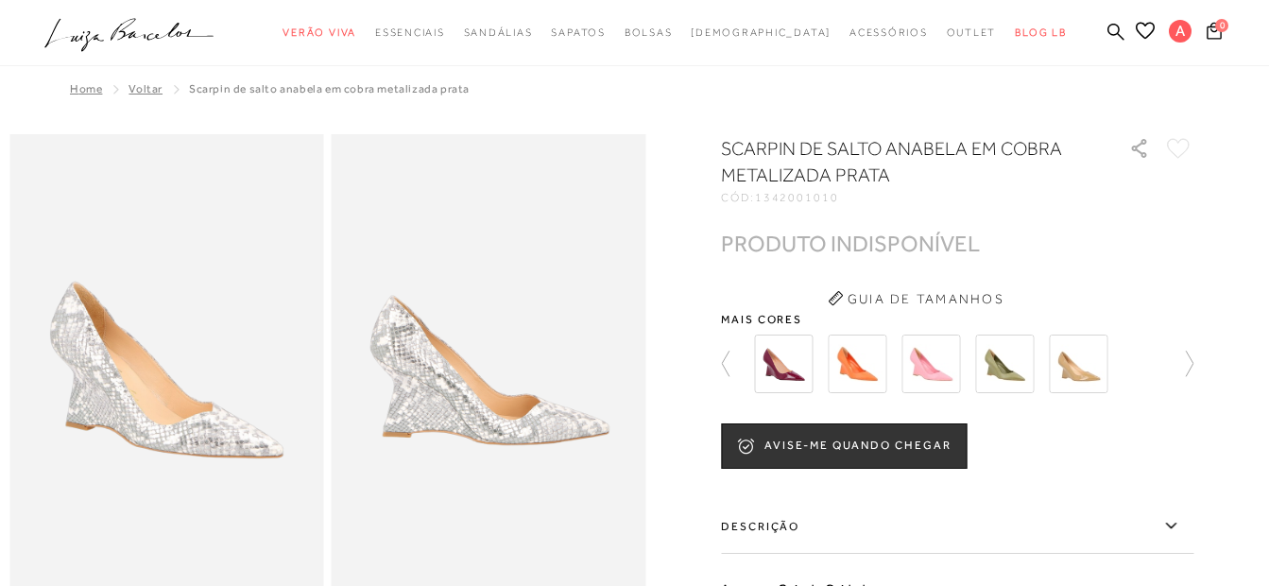
click at [1201, 360] on div at bounding box center [634, 528] width 1250 height 789
click at [1189, 369] on icon at bounding box center [1180, 364] width 26 height 26
click at [747, 375] on icon at bounding box center [734, 364] width 26 height 26
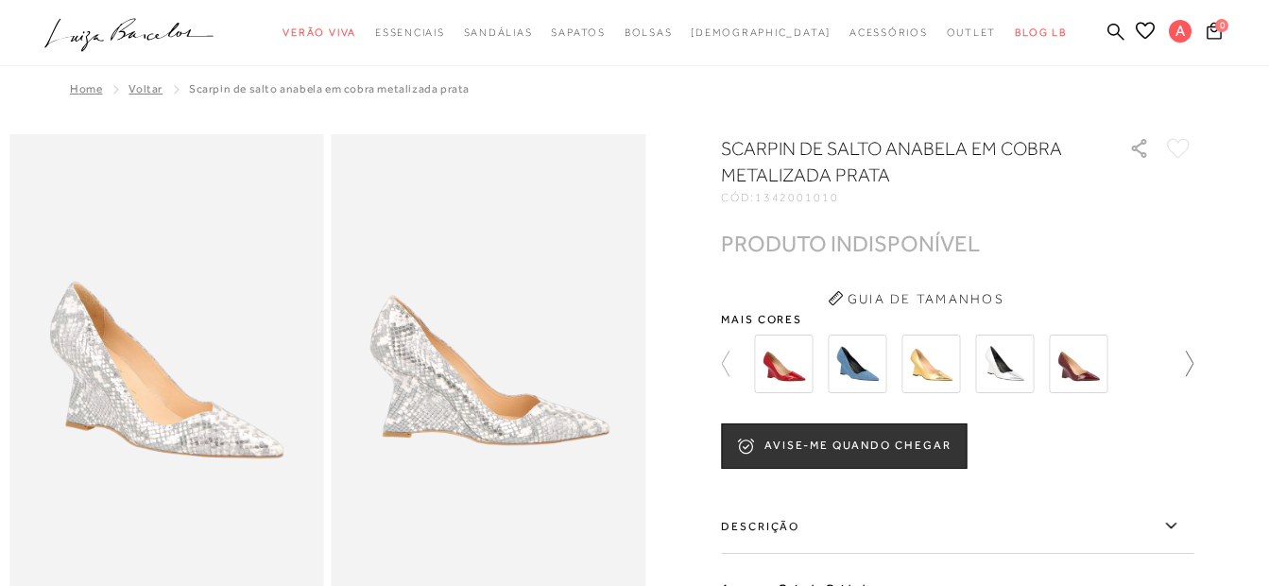
click at [1193, 369] on icon at bounding box center [1190, 364] width 8 height 26
click at [797, 370] on img at bounding box center [783, 364] width 59 height 59
